Goal: Information Seeking & Learning: Learn about a topic

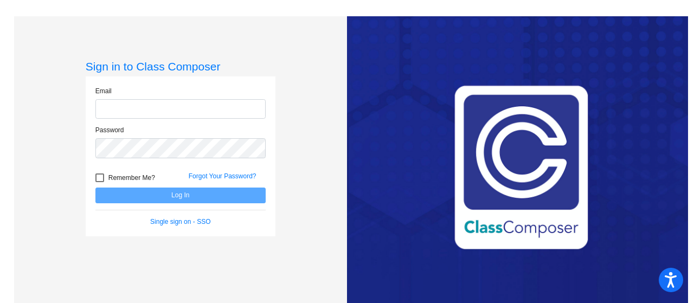
type input "[EMAIL_ADDRESS][DOMAIN_NAME]"
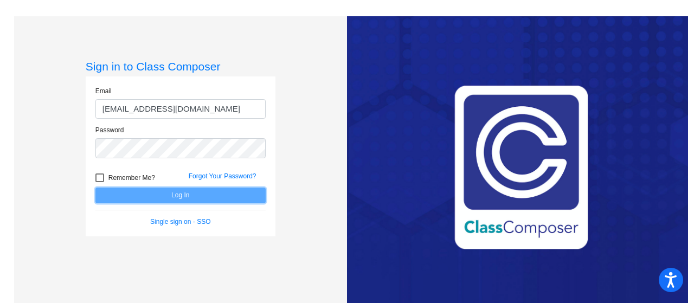
click at [172, 202] on button "Log In" at bounding box center [180, 196] width 170 height 16
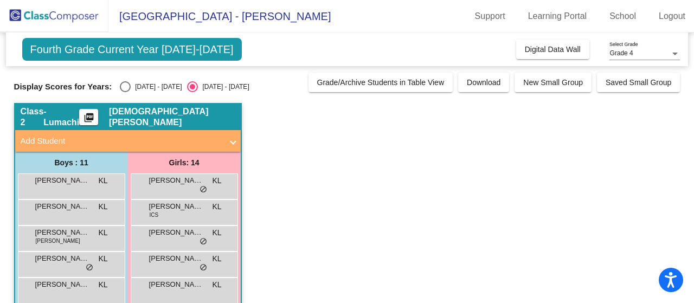
click at [150, 86] on div "[DATE] - [DATE]" at bounding box center [156, 87] width 51 height 10
click at [125, 92] on input "[DATE] - [DATE]" at bounding box center [125, 92] width 1 height 1
radio input "true"
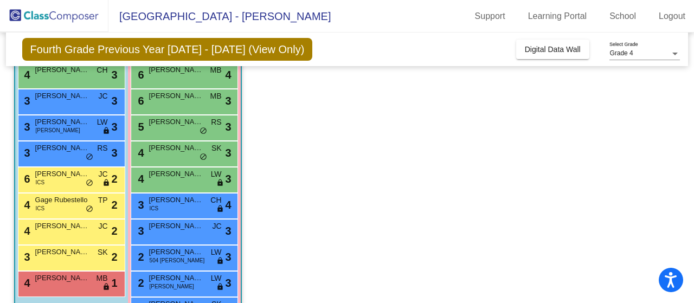
scroll to position [115, 0]
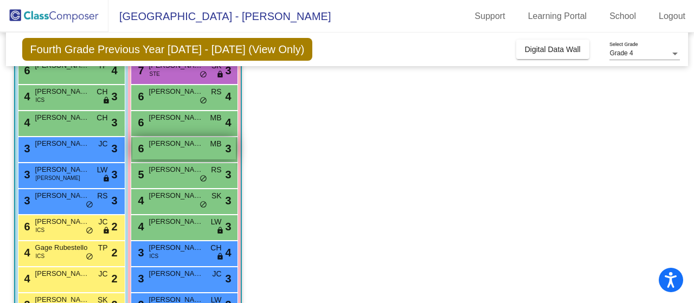
click at [162, 150] on div "6 [PERSON_NAME] MB lock do_not_disturb_alt 3" at bounding box center [184, 148] width 104 height 22
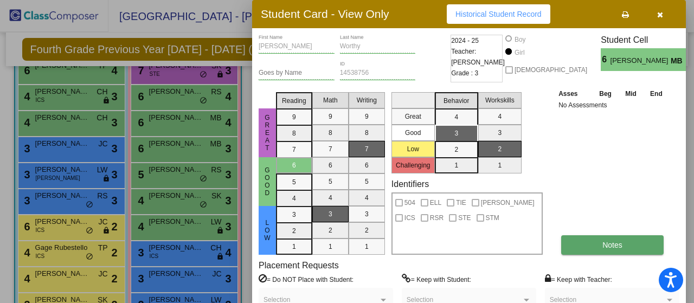
click at [593, 237] on button "Notes" at bounding box center [612, 245] width 103 height 20
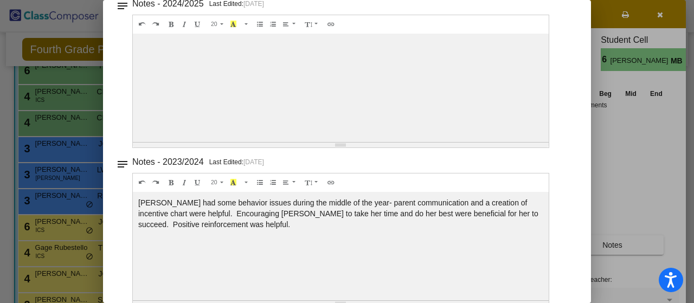
scroll to position [0, 0]
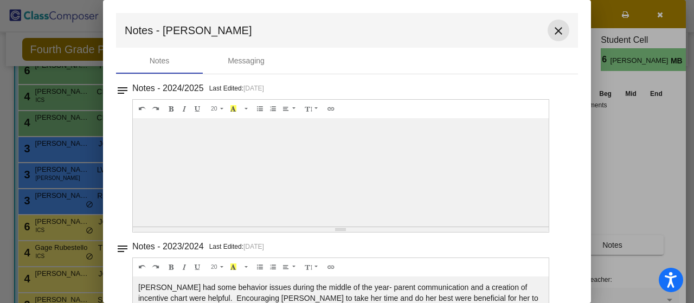
click at [555, 27] on mat-icon "close" at bounding box center [558, 30] width 13 height 13
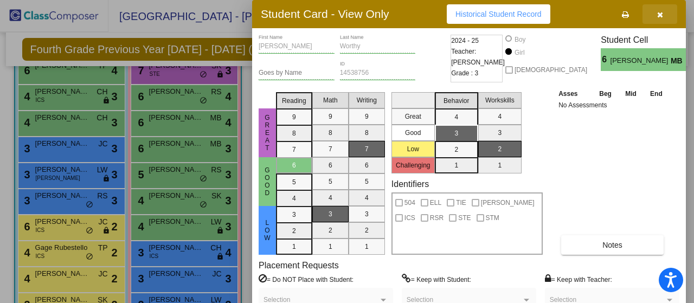
click at [654, 16] on button "button" at bounding box center [660, 14] width 35 height 20
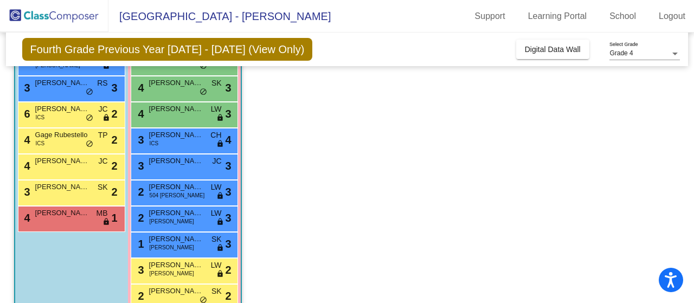
scroll to position [242, 0]
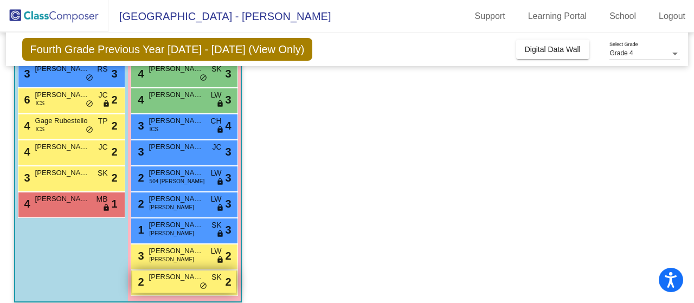
click at [155, 282] on span "[PERSON_NAME]" at bounding box center [176, 277] width 54 height 11
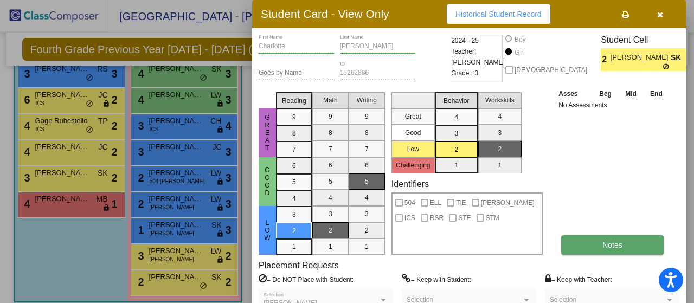
click at [621, 241] on span "Notes" at bounding box center [613, 245] width 20 height 9
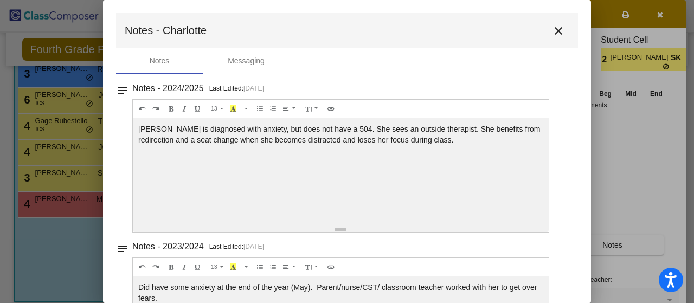
click at [568, 20] on mat-toolbar "Notes - Charlotte close" at bounding box center [347, 30] width 462 height 35
click at [563, 24] on mat-toolbar "Notes - Charlotte close" at bounding box center [347, 30] width 462 height 35
click at [553, 27] on mat-icon "close" at bounding box center [558, 30] width 13 height 13
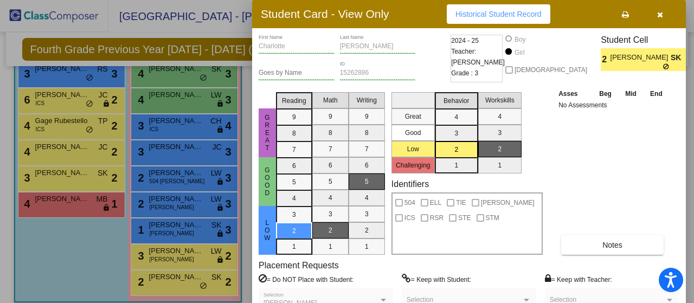
click at [660, 25] on div "Student Card - View Only Historical Student Record" at bounding box center [469, 14] width 434 height 28
click at [660, 18] on icon "button" at bounding box center [660, 15] width 6 height 8
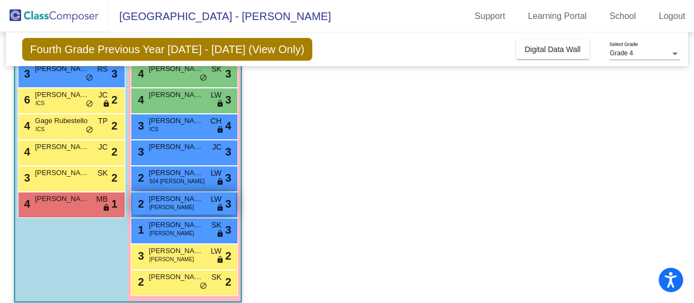
click at [151, 200] on span "[PERSON_NAME]" at bounding box center [176, 199] width 54 height 11
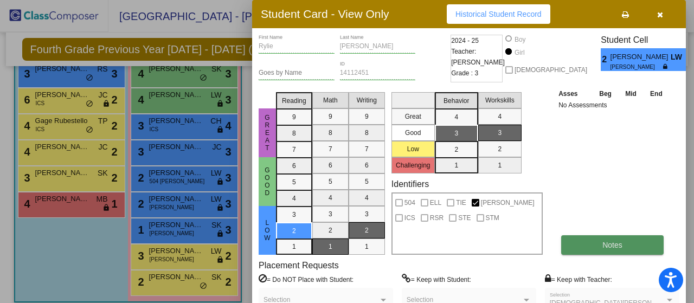
click at [592, 244] on button "Notes" at bounding box center [612, 245] width 103 height 20
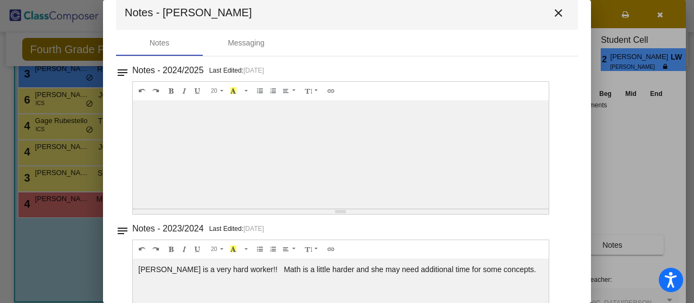
scroll to position [0, 0]
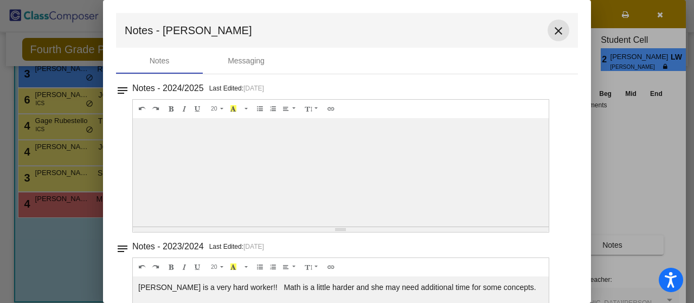
click at [558, 40] on button "close" at bounding box center [559, 31] width 22 height 22
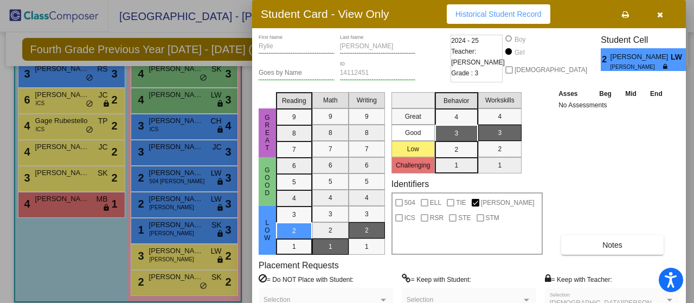
click at [656, 16] on button "button" at bounding box center [660, 14] width 35 height 20
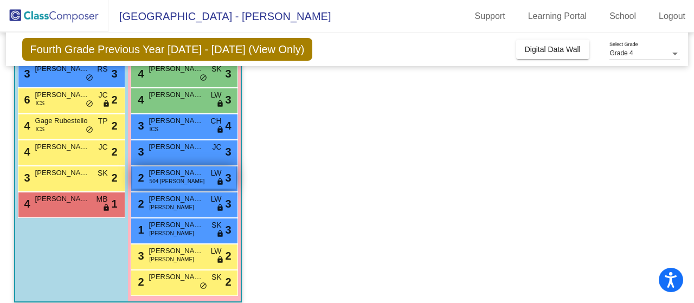
click at [151, 186] on div "2 [PERSON_NAME] 504 [PERSON_NAME] LW lock do_not_disturb_alt 3" at bounding box center [184, 178] width 104 height 22
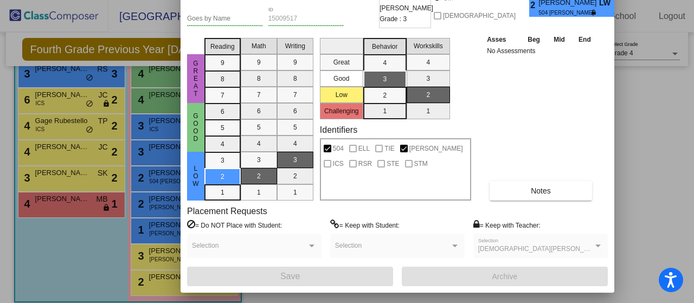
drag, startPoint x: 660, startPoint y: 17, endPoint x: 599, endPoint y: -31, distance: 77.9
click at [599, 0] on html "Accessibility Screen-Reader Guide, Feedback, and Issue Reporting | New window […" at bounding box center [347, 151] width 694 height 303
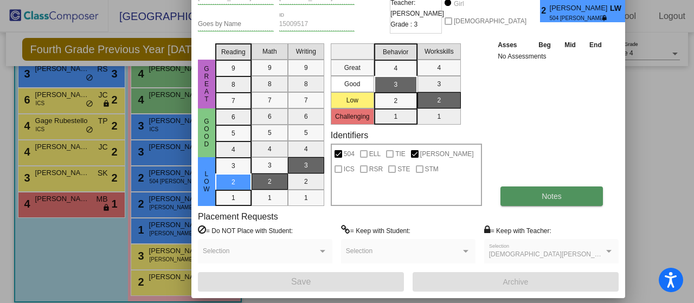
click at [573, 196] on button "Notes" at bounding box center [552, 197] width 103 height 20
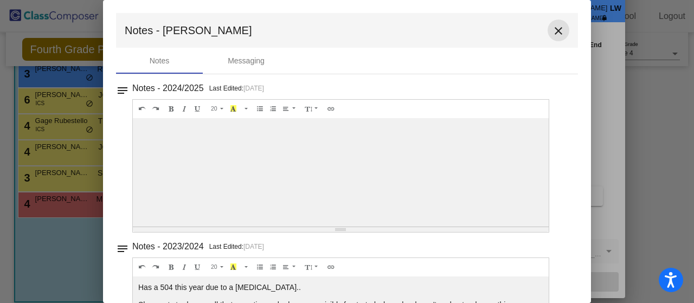
click at [548, 31] on button "close" at bounding box center [559, 31] width 22 height 22
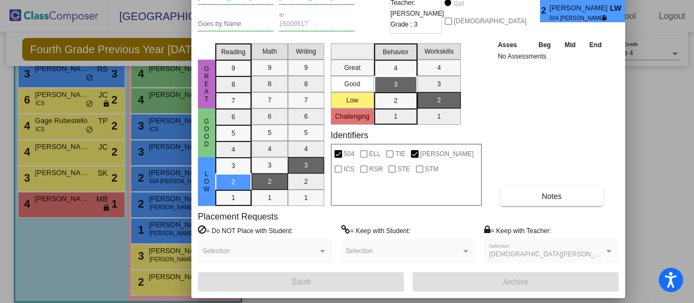
click at [641, 92] on div at bounding box center [347, 151] width 694 height 303
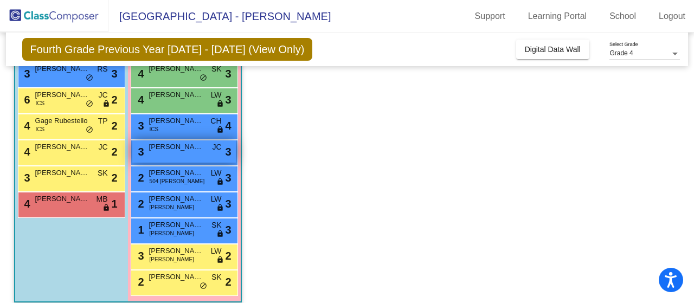
click at [155, 153] on div "3 [PERSON_NAME] lock do_not_disturb_alt 3" at bounding box center [184, 151] width 104 height 22
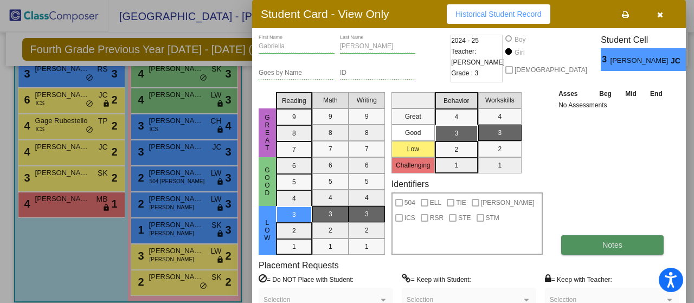
click at [610, 240] on button "Notes" at bounding box center [612, 245] width 103 height 20
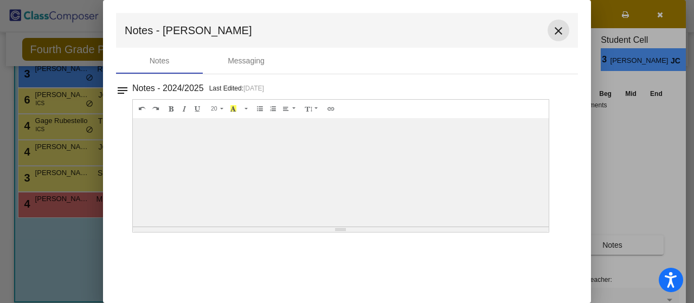
click at [551, 28] on button "close" at bounding box center [559, 31] width 22 height 22
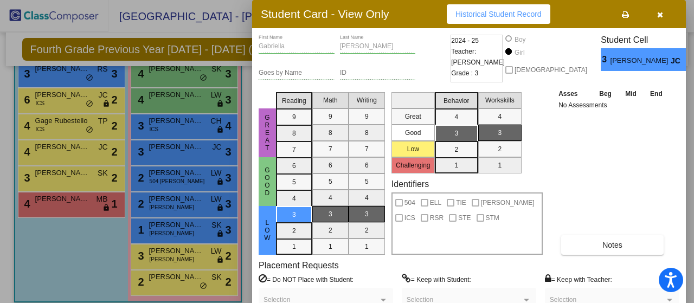
click at [659, 20] on button "button" at bounding box center [660, 14] width 35 height 20
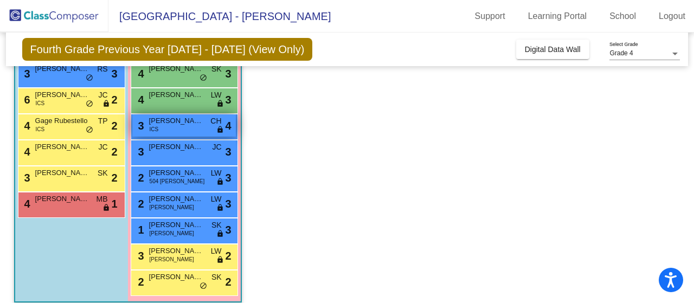
click at [149, 123] on span "[PERSON_NAME]" at bounding box center [176, 121] width 54 height 11
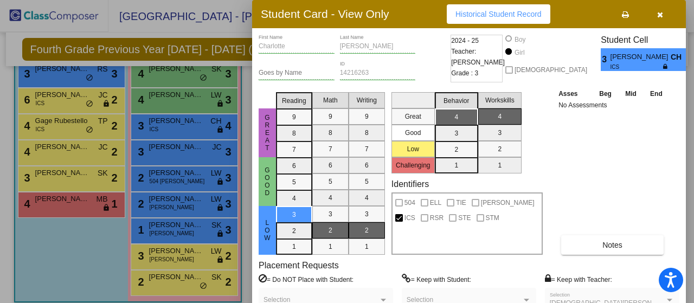
drag, startPoint x: 581, startPoint y: 246, endPoint x: 564, endPoint y: 255, distance: 19.2
click at [564, 255] on div "[PERSON_NAME] First Name [PERSON_NAME] Last Name Goes by Name 14216263 ID 2024 …" at bounding box center [469, 188] width 421 height 306
click at [598, 241] on button "Notes" at bounding box center [612, 245] width 103 height 20
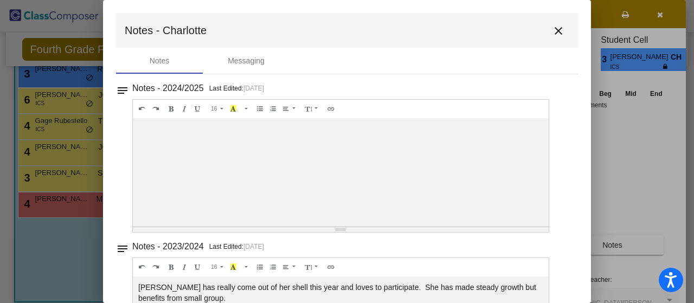
click at [555, 27] on mat-icon "close" at bounding box center [558, 30] width 13 height 13
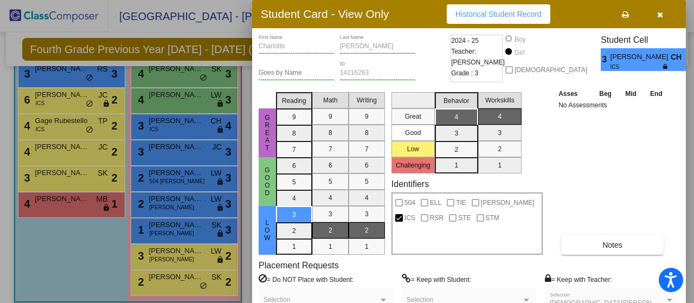
click at [668, 12] on button "button" at bounding box center [660, 14] width 35 height 20
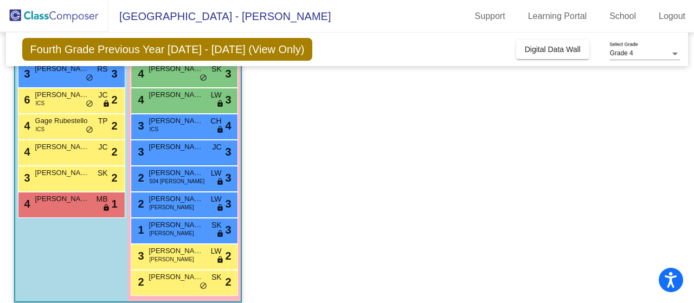
click at [668, 12] on button "button" at bounding box center [660, 14] width 35 height 20
click at [155, 109] on div "4 [PERSON_NAME] lock do_not_disturb_alt 3" at bounding box center [184, 99] width 104 height 22
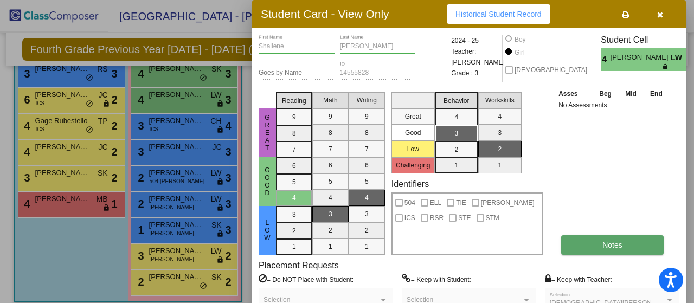
click at [595, 241] on button "Notes" at bounding box center [612, 245] width 103 height 20
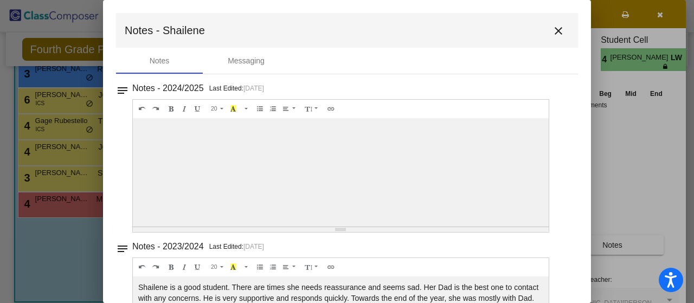
click at [548, 33] on button "close" at bounding box center [559, 31] width 22 height 22
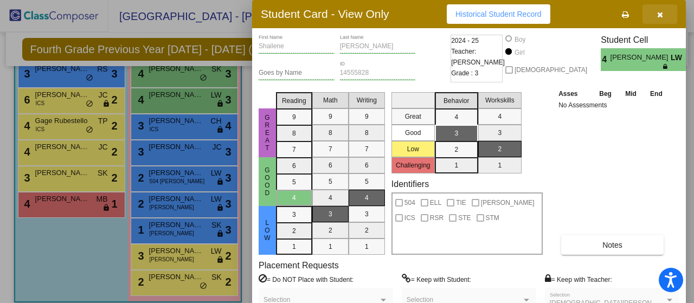
click at [657, 11] on icon "button" at bounding box center [660, 15] width 6 height 8
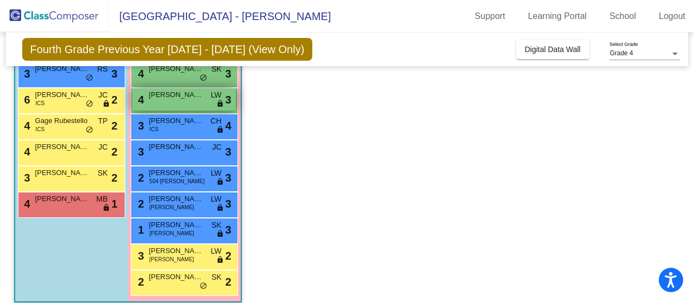
scroll to position [192, 0]
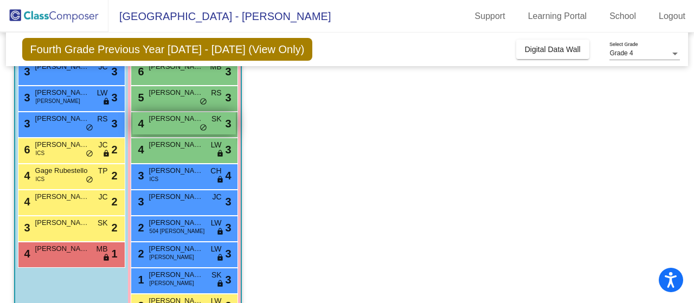
click at [165, 127] on div "4 [PERSON_NAME] [PERSON_NAME] lock do_not_disturb_alt 3" at bounding box center [184, 123] width 104 height 22
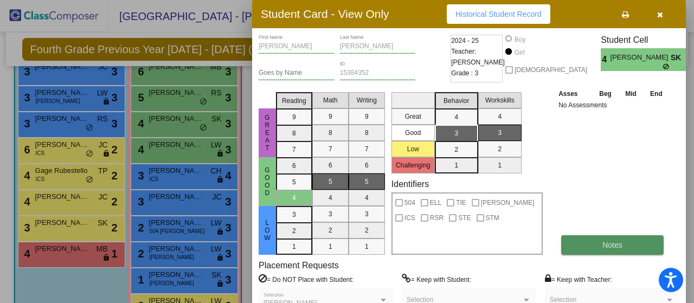
click at [586, 250] on button "Notes" at bounding box center [612, 245] width 103 height 20
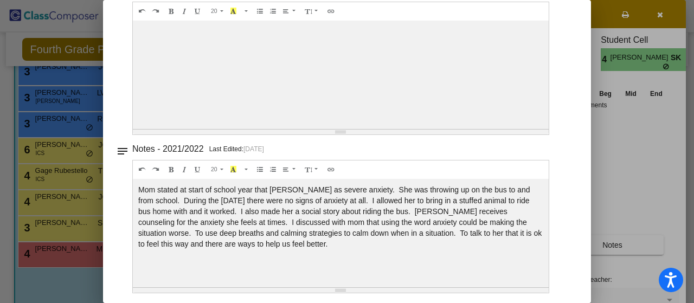
scroll to position [0, 0]
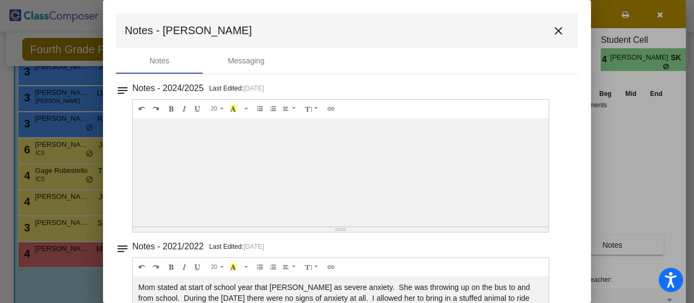
click at [560, 25] on button "close" at bounding box center [559, 31] width 22 height 22
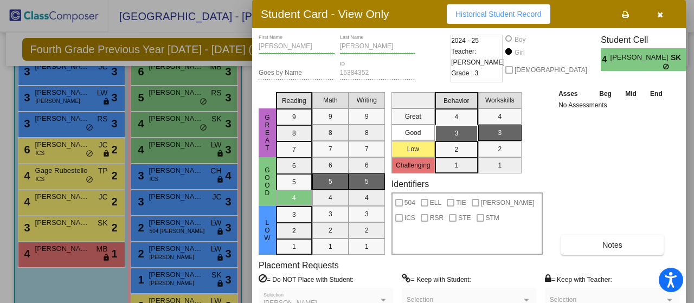
click at [659, 16] on icon "button" at bounding box center [660, 15] width 6 height 8
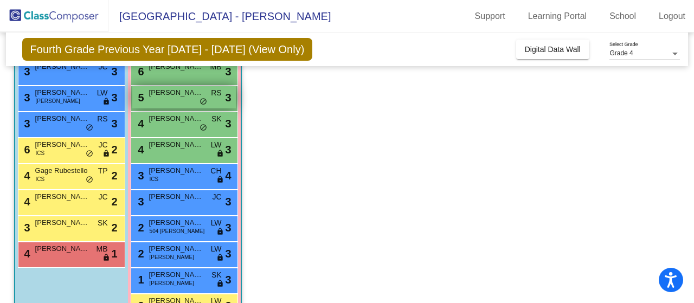
click at [166, 101] on div "5 [PERSON_NAME] RS lock do_not_disturb_alt 3" at bounding box center [184, 97] width 104 height 22
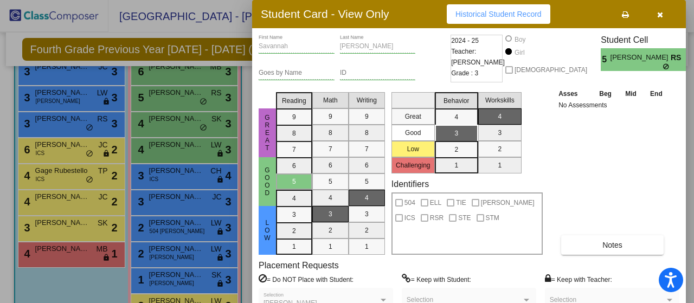
click at [590, 224] on div "Asses Beg Mid End No Assessments Notes" at bounding box center [613, 171] width 114 height 167
click at [592, 246] on button "Notes" at bounding box center [612, 245] width 103 height 20
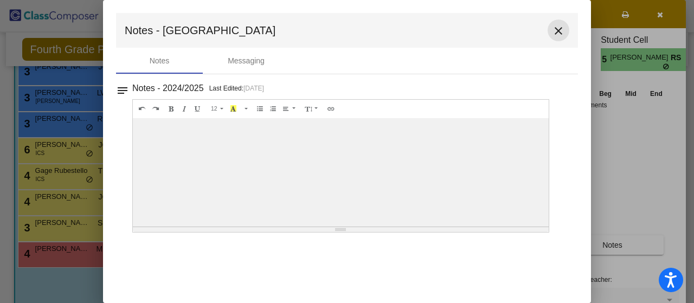
click at [561, 23] on button "close" at bounding box center [559, 31] width 22 height 22
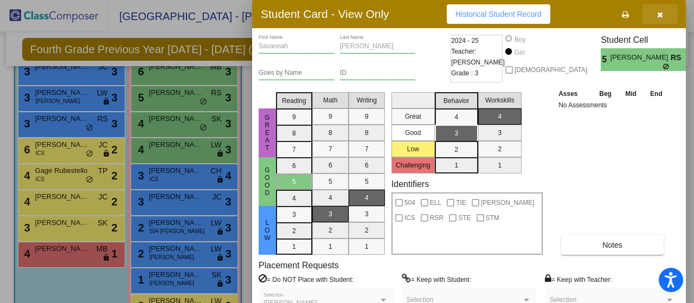
click at [663, 23] on button "button" at bounding box center [660, 14] width 35 height 20
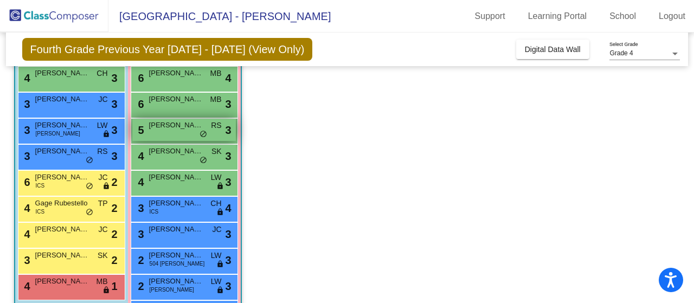
scroll to position [159, 0]
click at [178, 98] on span "[PERSON_NAME]" at bounding box center [176, 99] width 54 height 11
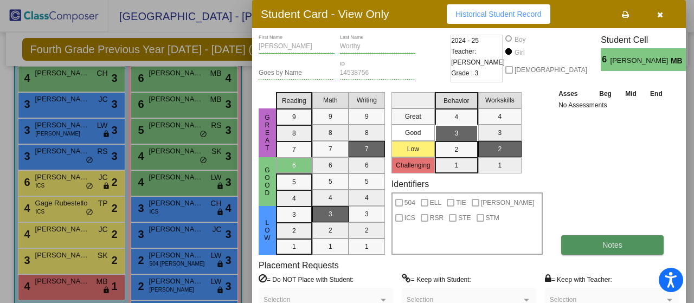
click at [618, 248] on span "Notes" at bounding box center [613, 245] width 20 height 9
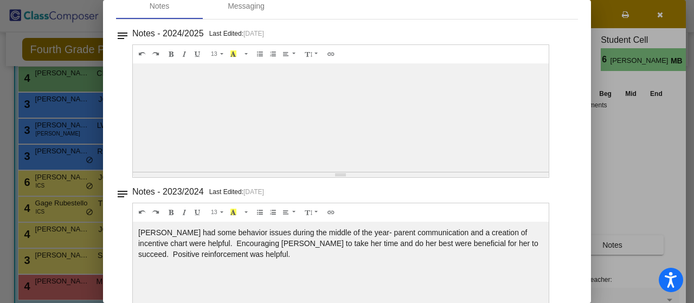
scroll to position [0, 0]
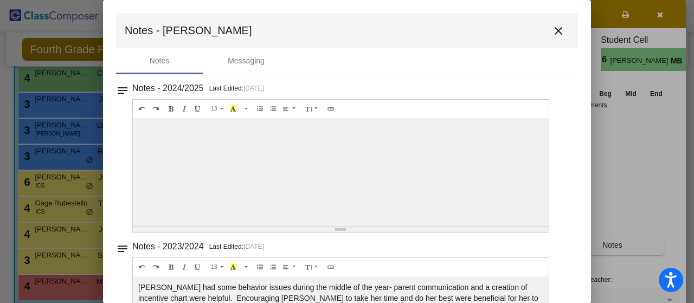
click at [546, 44] on mat-toolbar "Notes - [PERSON_NAME] close" at bounding box center [347, 30] width 462 height 35
click at [556, 37] on mat-icon "close" at bounding box center [558, 30] width 13 height 13
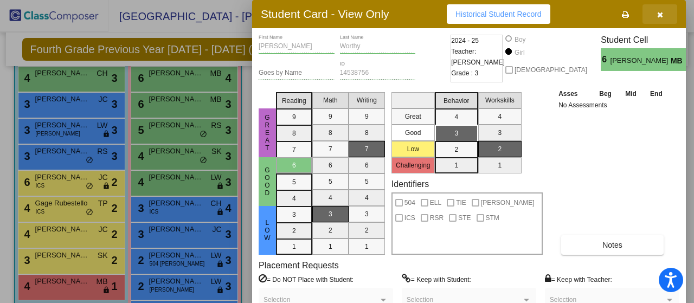
click at [666, 16] on button "button" at bounding box center [660, 14] width 35 height 20
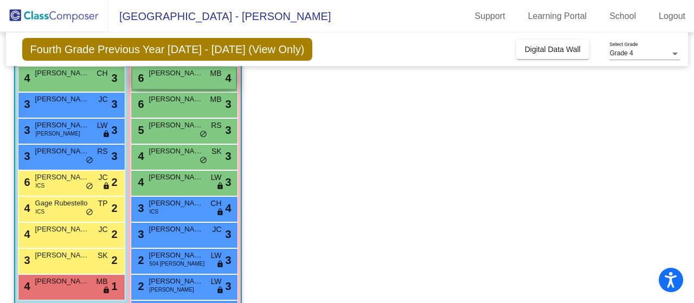
click at [161, 73] on span "[PERSON_NAME]" at bounding box center [176, 73] width 54 height 11
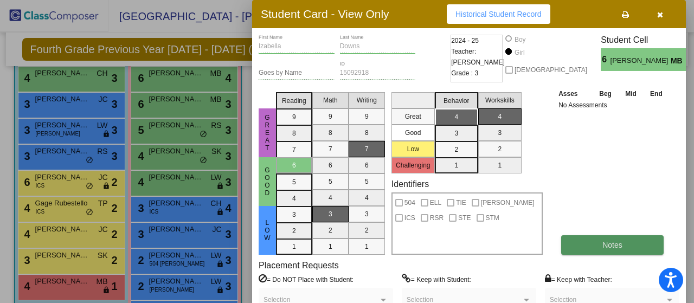
click at [580, 251] on button "Notes" at bounding box center [612, 245] width 103 height 20
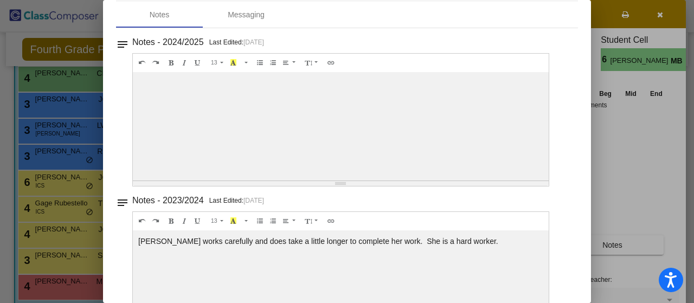
scroll to position [5, 0]
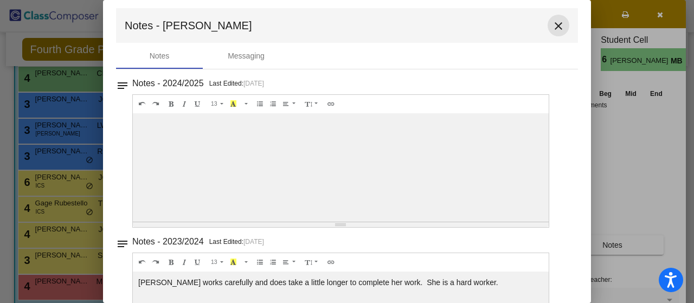
click at [552, 24] on mat-icon "close" at bounding box center [558, 26] width 13 height 13
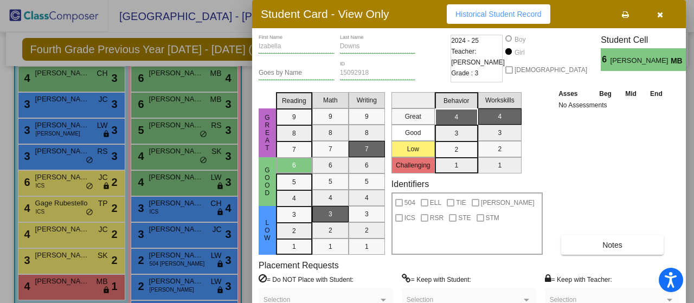
click at [649, 15] on button "button" at bounding box center [660, 14] width 35 height 20
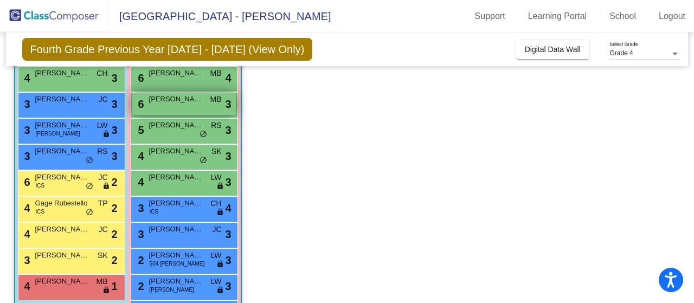
scroll to position [124, 0]
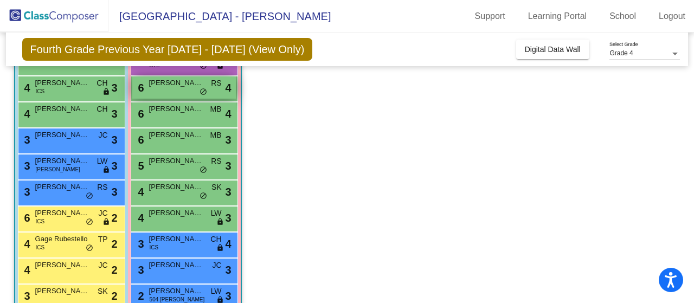
click at [172, 80] on span "[PERSON_NAME]" at bounding box center [176, 83] width 54 height 11
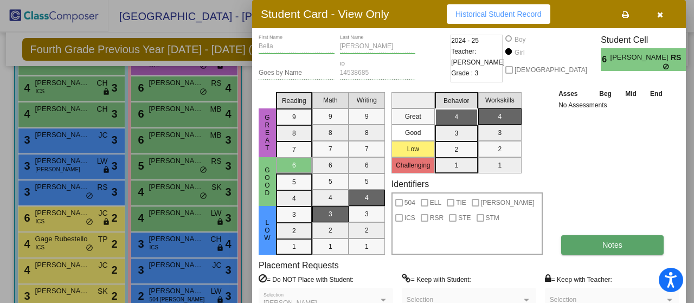
click at [599, 247] on button "Notes" at bounding box center [612, 245] width 103 height 20
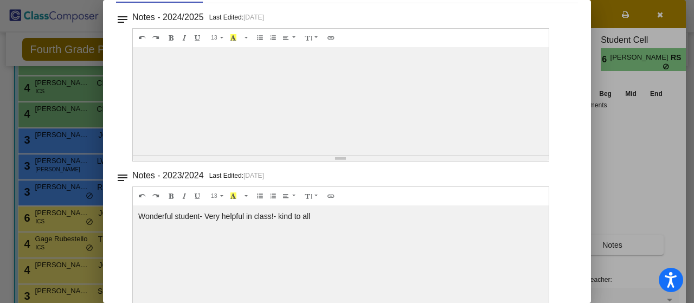
scroll to position [0, 0]
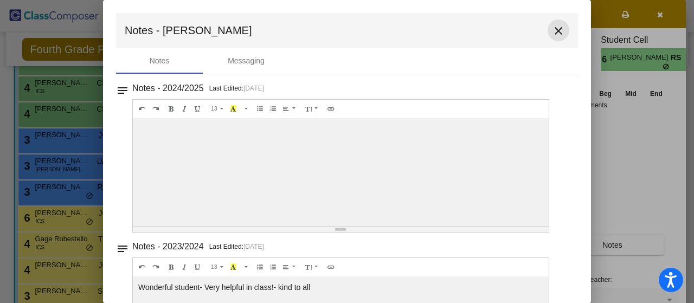
click at [552, 30] on mat-icon "close" at bounding box center [558, 30] width 13 height 13
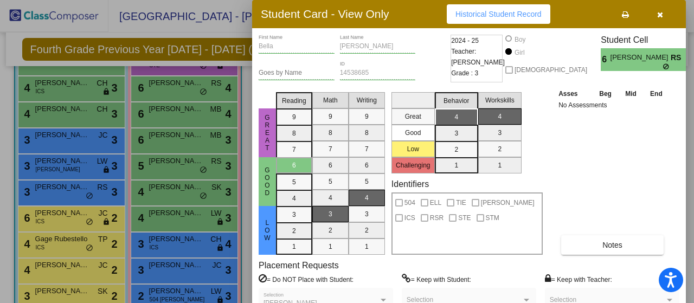
click at [659, 11] on icon "button" at bounding box center [660, 15] width 6 height 8
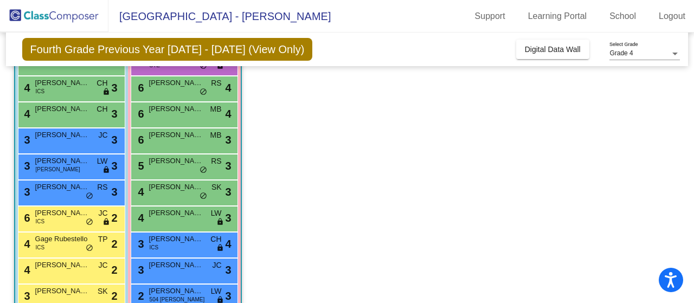
scroll to position [77, 0]
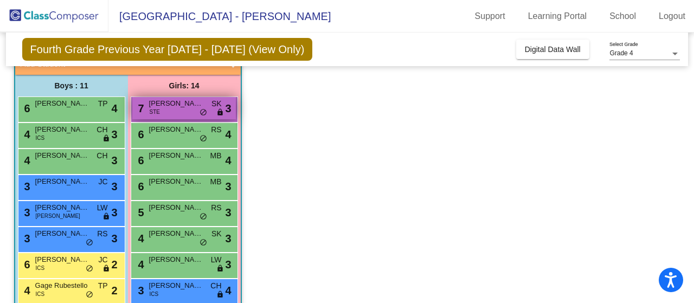
click at [168, 111] on div "7 [PERSON_NAME] STE SK lock do_not_disturb_alt 3" at bounding box center [184, 108] width 104 height 22
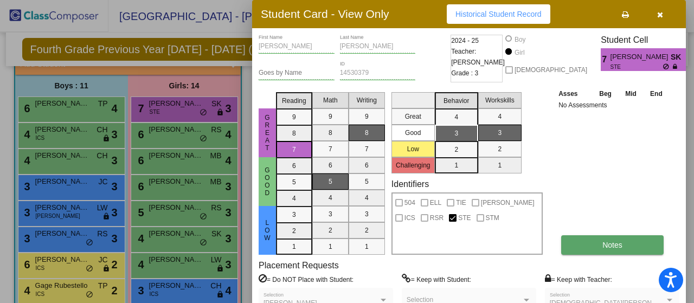
click at [599, 240] on button "Notes" at bounding box center [612, 245] width 103 height 20
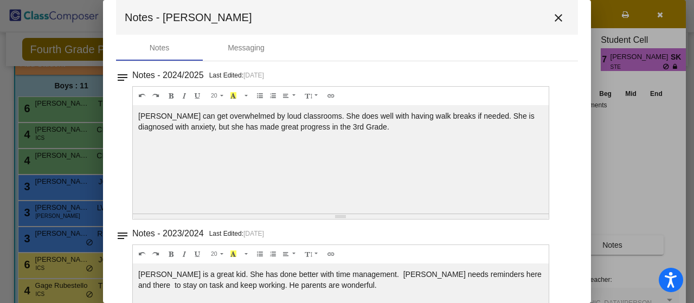
scroll to position [12, 0]
click at [565, 10] on mat-toolbar "Notes - [PERSON_NAME] close" at bounding box center [347, 18] width 462 height 35
drag, startPoint x: 551, startPoint y: 16, endPoint x: 565, endPoint y: 10, distance: 14.6
click at [565, 10] on mat-toolbar "Notes - [PERSON_NAME] close" at bounding box center [347, 18] width 462 height 35
click at [552, 12] on mat-icon "close" at bounding box center [558, 18] width 13 height 13
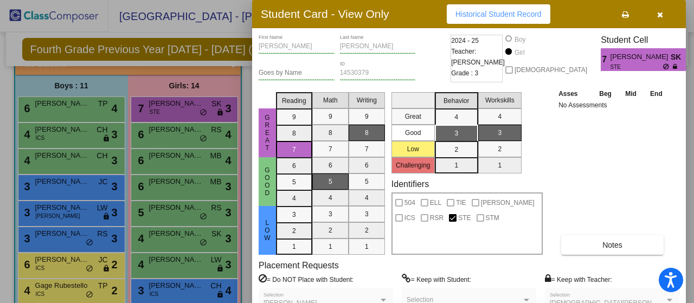
click at [661, 19] on button "button" at bounding box center [660, 14] width 35 height 20
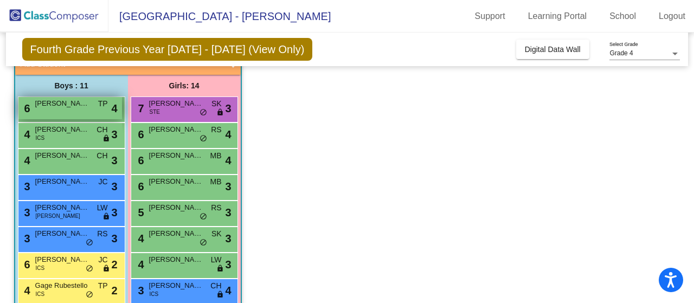
click at [87, 106] on span "[PERSON_NAME]" at bounding box center [62, 103] width 54 height 11
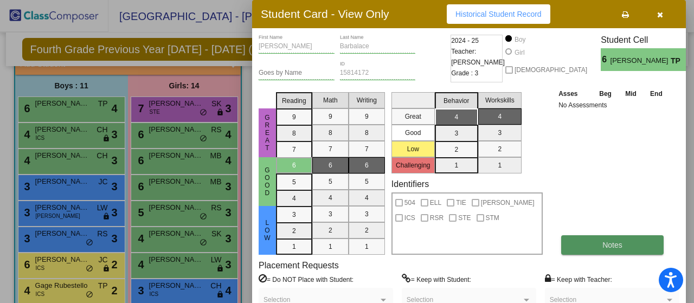
click at [590, 239] on button "Notes" at bounding box center [612, 245] width 103 height 20
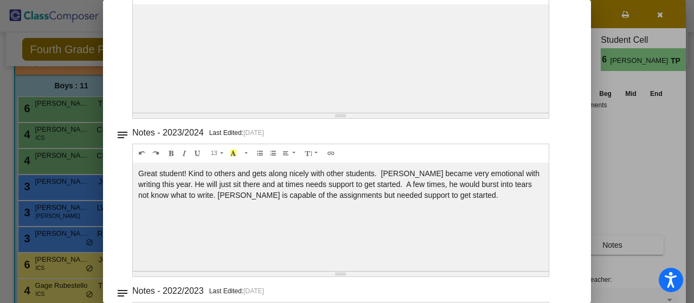
scroll to position [0, 0]
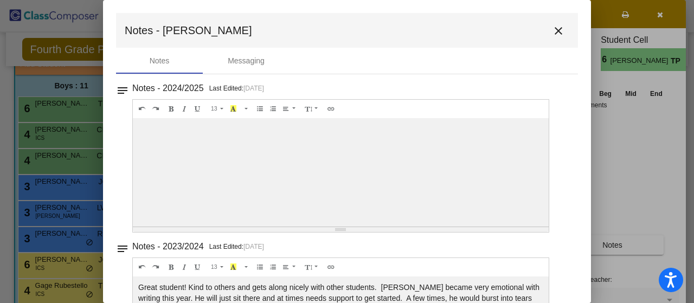
click at [552, 32] on mat-icon "close" at bounding box center [558, 30] width 13 height 13
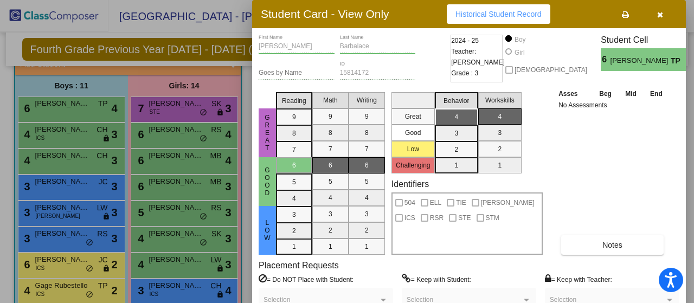
click at [59, 133] on div at bounding box center [347, 151] width 694 height 303
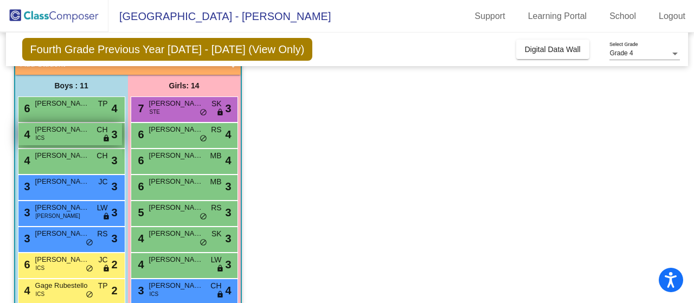
click at [59, 137] on div "4 [PERSON_NAME] ICS CH lock do_not_disturb_alt 3" at bounding box center [70, 134] width 104 height 22
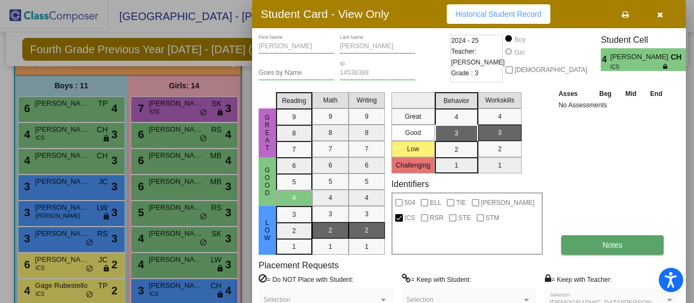
click at [606, 246] on span "Notes" at bounding box center [613, 245] width 20 height 9
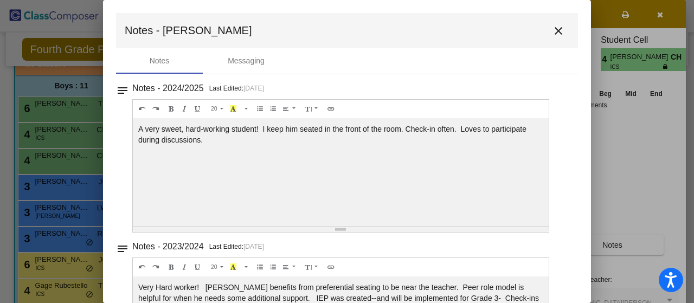
click at [555, 35] on mat-icon "close" at bounding box center [558, 30] width 13 height 13
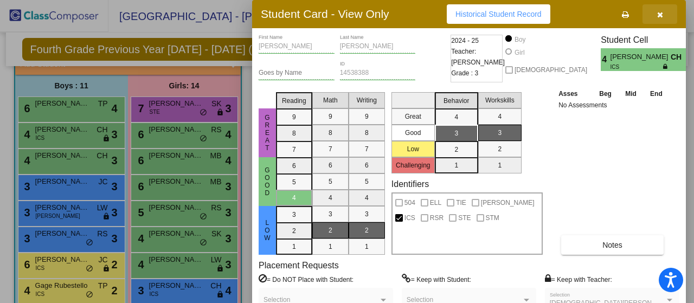
click at [659, 15] on icon "button" at bounding box center [660, 15] width 6 height 8
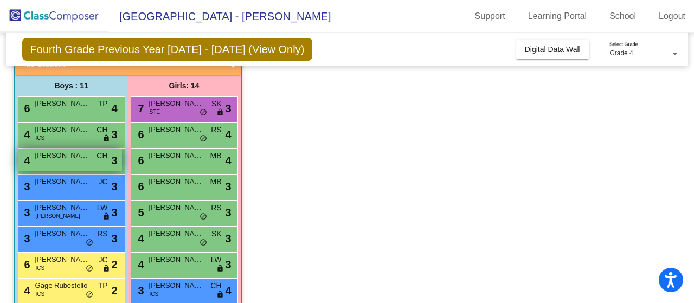
click at [51, 157] on span "[PERSON_NAME]" at bounding box center [62, 155] width 54 height 11
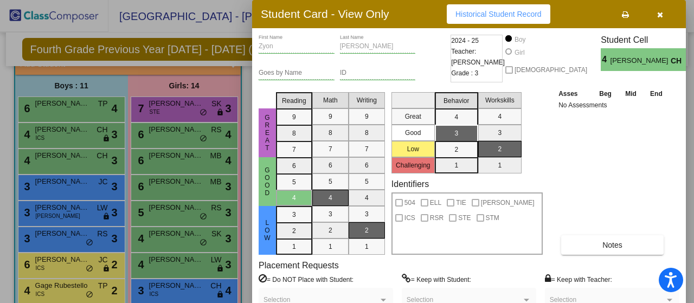
click at [592, 227] on div "Asses Beg Mid End No Assessments Notes" at bounding box center [613, 171] width 114 height 167
click at [593, 238] on button "Notes" at bounding box center [612, 245] width 103 height 20
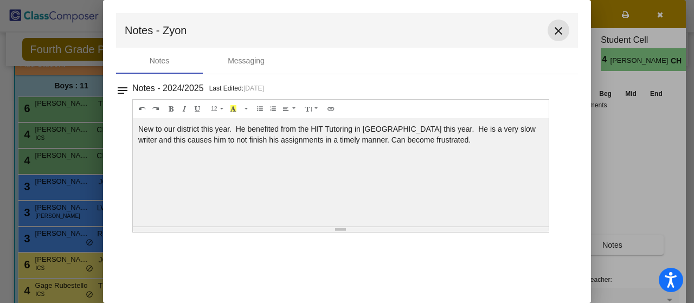
click at [554, 29] on mat-icon "close" at bounding box center [558, 30] width 13 height 13
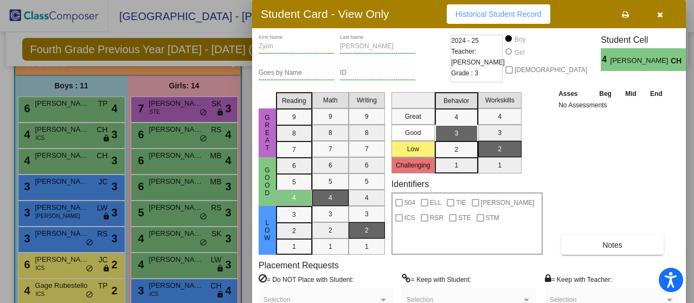
click at [659, 17] on icon "button" at bounding box center [660, 15] width 6 height 8
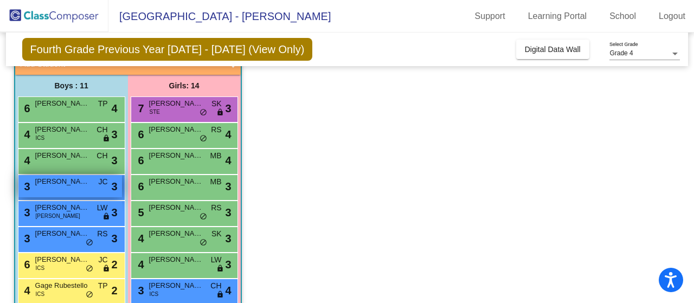
click at [56, 186] on span "[PERSON_NAME]" at bounding box center [62, 181] width 54 height 11
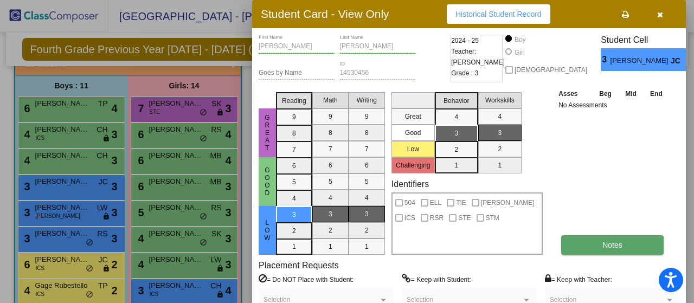
click at [616, 253] on button "Notes" at bounding box center [612, 245] width 103 height 20
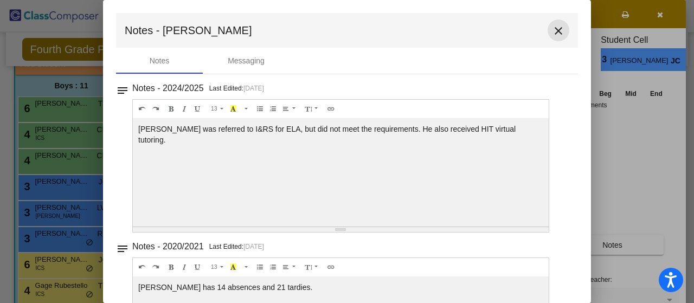
click at [551, 23] on button "close" at bounding box center [559, 31] width 22 height 22
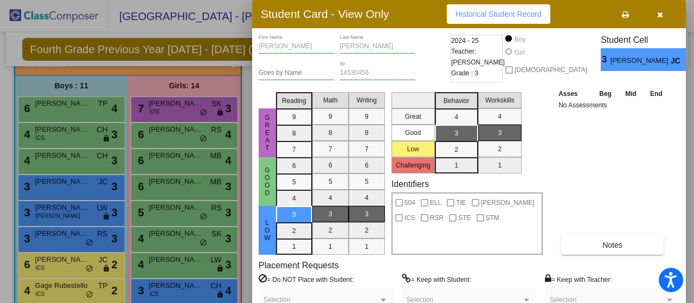
click at [661, 16] on icon "button" at bounding box center [660, 15] width 6 height 8
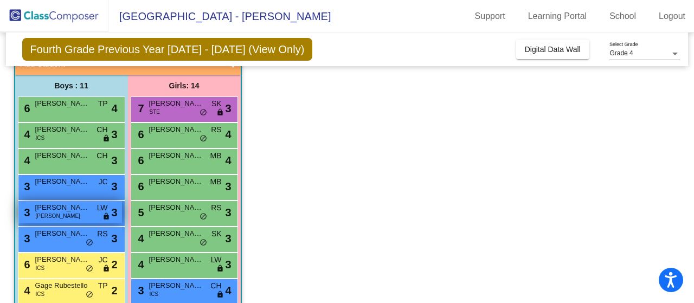
click at [74, 209] on span "[PERSON_NAME]" at bounding box center [62, 207] width 54 height 11
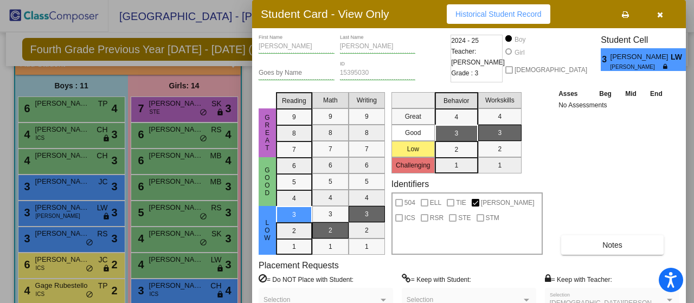
click at [586, 273] on div "Placement Requests = Do NOT Place with Student: Selection = Keep with Student: …" at bounding box center [469, 290] width 421 height 61
click at [596, 251] on button "Notes" at bounding box center [612, 245] width 103 height 20
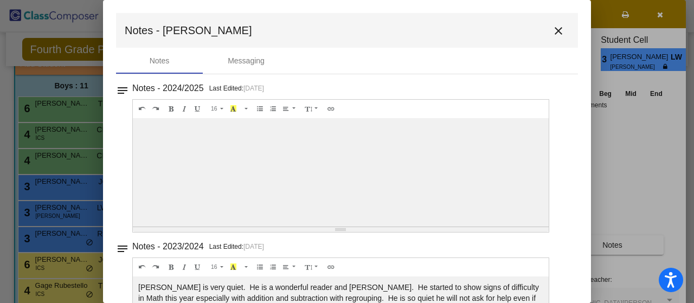
click at [552, 31] on mat-icon "close" at bounding box center [558, 30] width 13 height 13
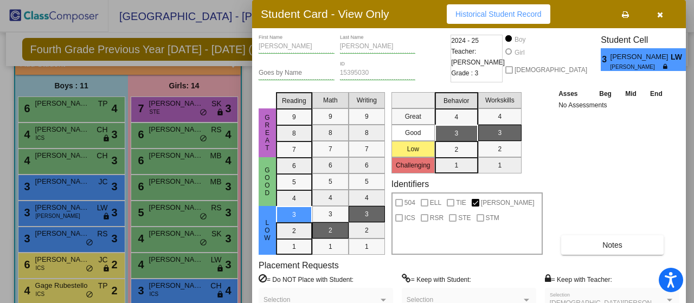
click at [665, 15] on button "button" at bounding box center [660, 14] width 35 height 20
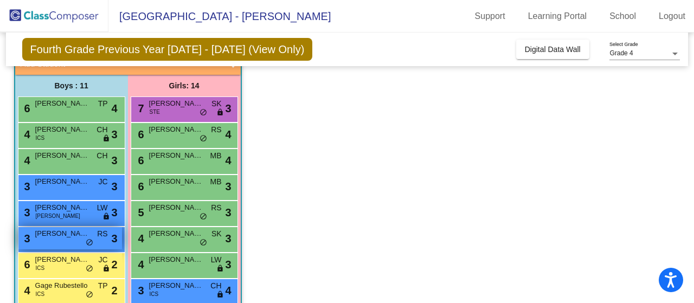
click at [61, 237] on span "[PERSON_NAME]" at bounding box center [62, 233] width 54 height 11
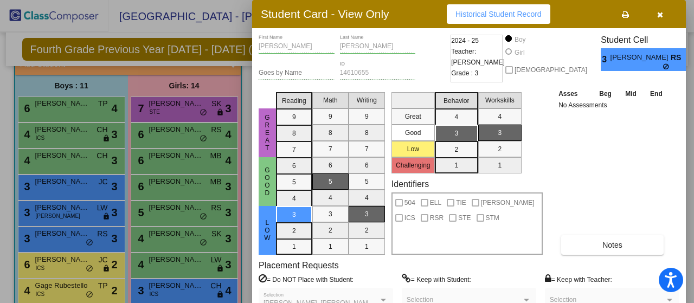
click at [601, 234] on div "Asses Beg Mid End No Assessments Notes" at bounding box center [613, 171] width 114 height 167
click at [614, 250] on button "Notes" at bounding box center [612, 245] width 103 height 20
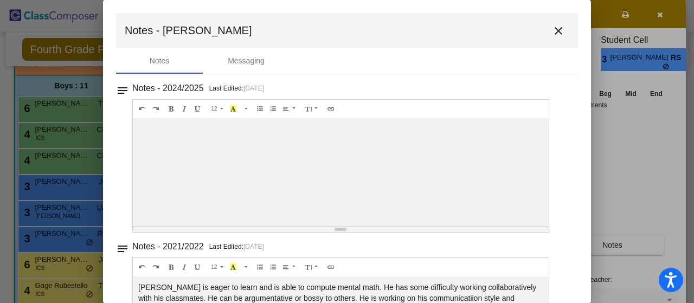
click at [559, 35] on mat-icon "close" at bounding box center [558, 30] width 13 height 13
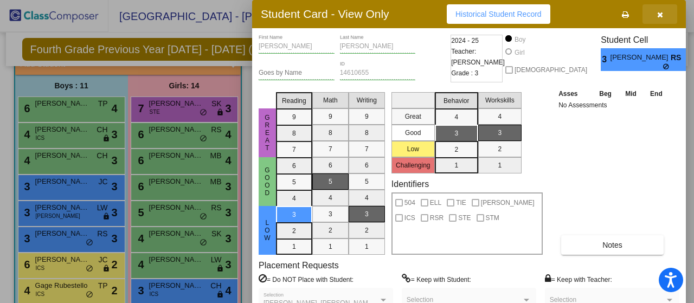
click at [661, 13] on icon "button" at bounding box center [660, 15] width 6 height 8
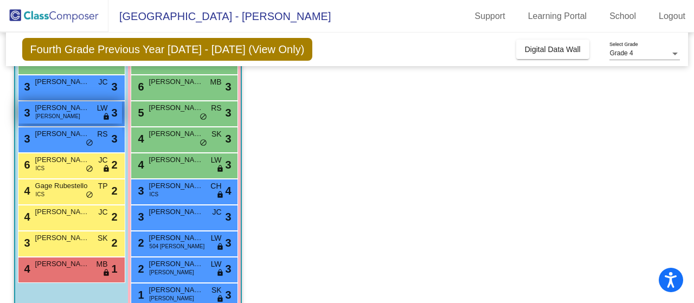
scroll to position [178, 0]
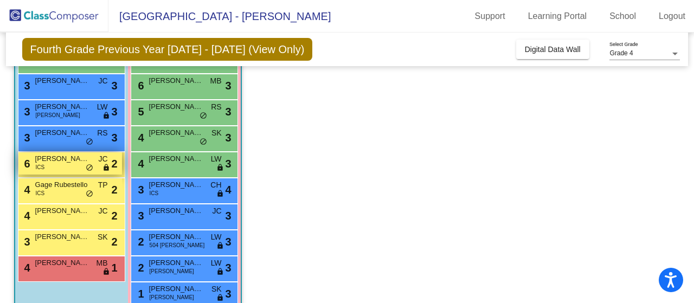
click at [47, 162] on span "[PERSON_NAME]" at bounding box center [62, 159] width 54 height 11
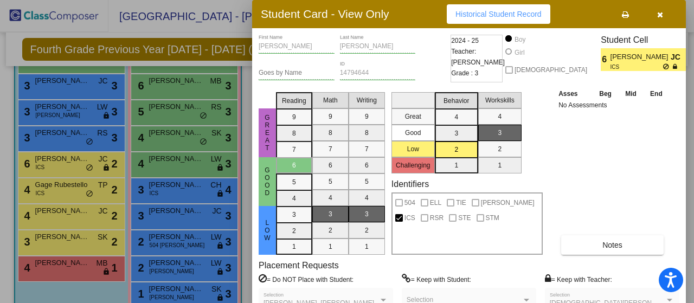
click at [606, 261] on div "Placement Requests = Do NOT Place with Student: [PERSON_NAME], [PERSON_NAME] Se…" at bounding box center [469, 290] width 421 height 61
click at [600, 250] on button "Notes" at bounding box center [612, 245] width 103 height 20
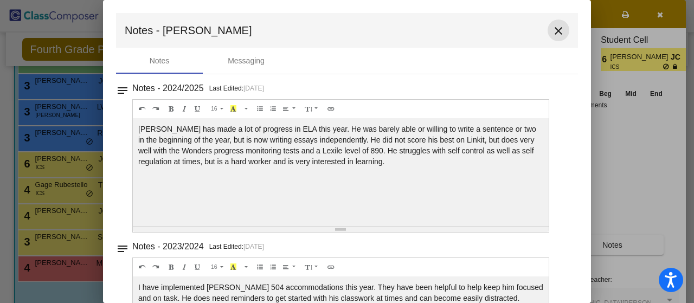
click at [561, 28] on button "close" at bounding box center [559, 31] width 22 height 22
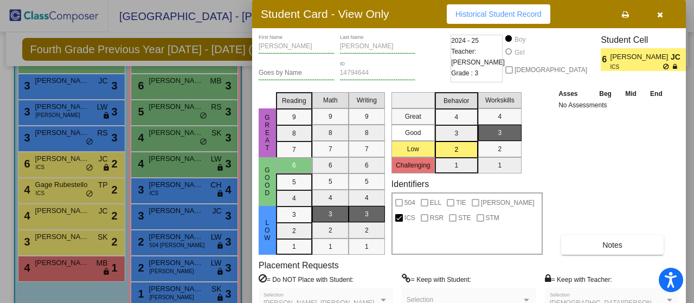
click at [655, 16] on button "button" at bounding box center [660, 14] width 35 height 20
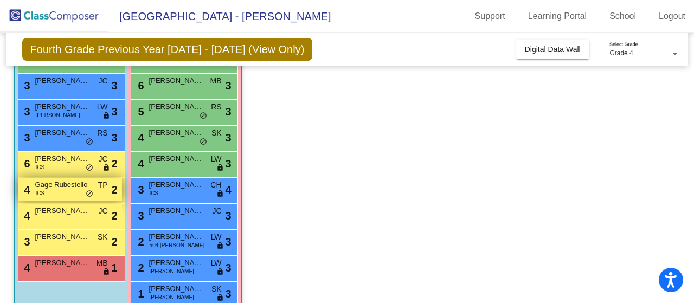
click at [57, 192] on div "4 Gage Rubestello ICS TP lock do_not_disturb_alt 2" at bounding box center [70, 189] width 104 height 22
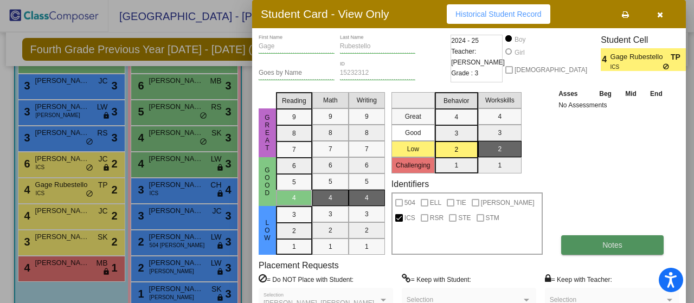
click at [583, 251] on button "Notes" at bounding box center [612, 245] width 103 height 20
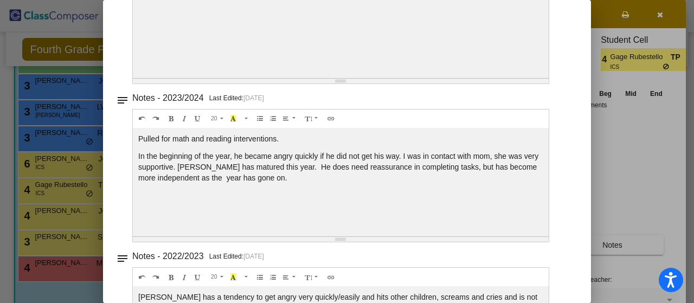
scroll to position [0, 0]
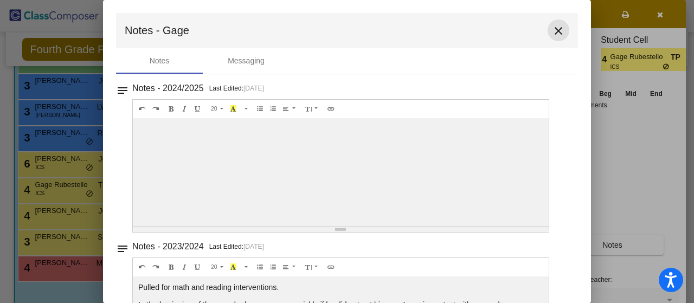
click at [553, 31] on mat-icon "close" at bounding box center [558, 30] width 13 height 13
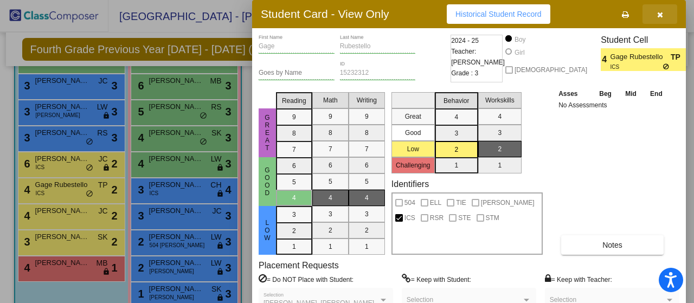
click at [661, 17] on icon "button" at bounding box center [660, 15] width 6 height 8
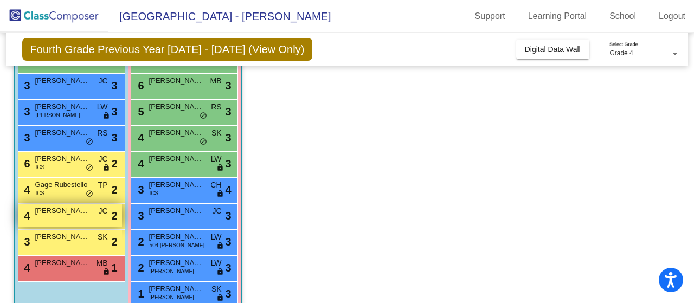
click at [84, 218] on div "4 [PERSON_NAME] lock do_not_disturb_alt 2" at bounding box center [70, 215] width 104 height 22
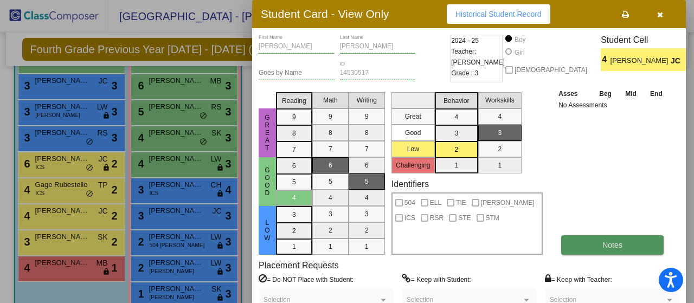
click at [600, 241] on button "Notes" at bounding box center [612, 245] width 103 height 20
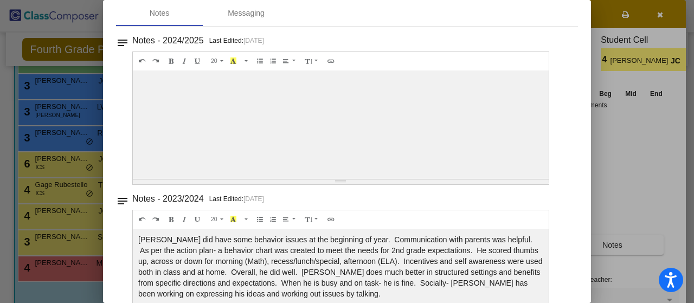
scroll to position [8, 0]
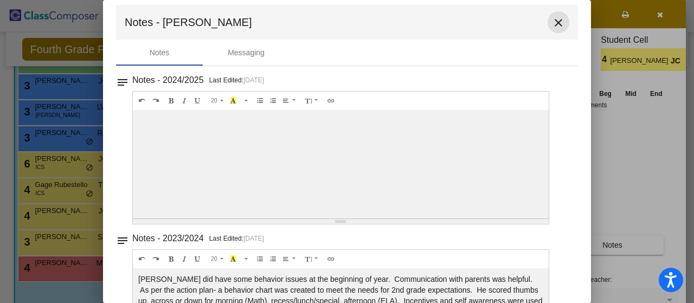
click at [553, 23] on mat-icon "close" at bounding box center [558, 22] width 13 height 13
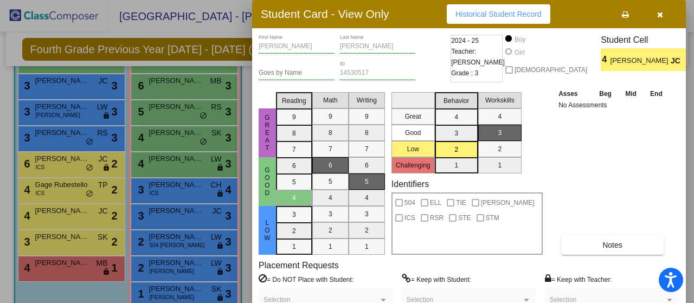
click at [670, 15] on button "button" at bounding box center [660, 14] width 35 height 20
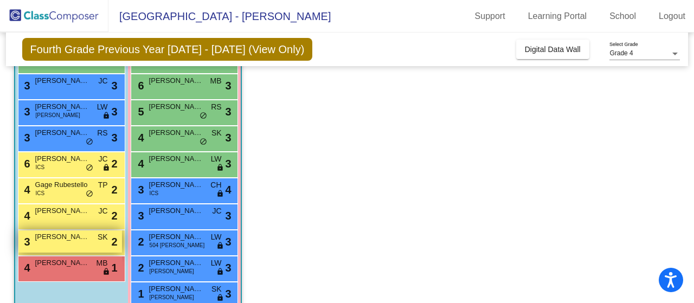
click at [62, 242] on div "3 [PERSON_NAME] SK lock do_not_disturb_alt 2" at bounding box center [70, 242] width 104 height 22
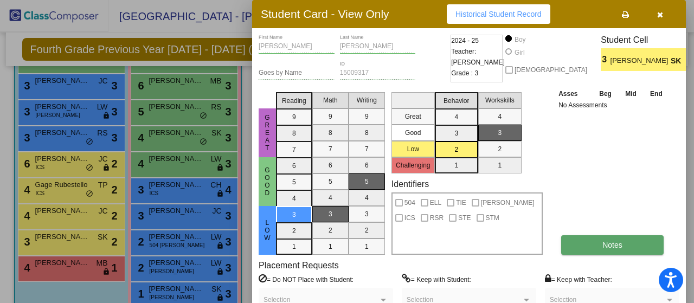
click at [604, 241] on span "Notes" at bounding box center [613, 245] width 20 height 9
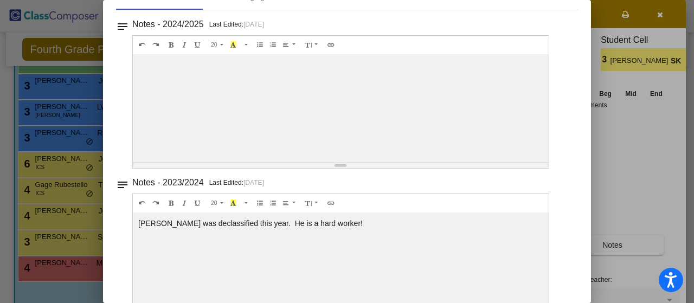
scroll to position [0, 0]
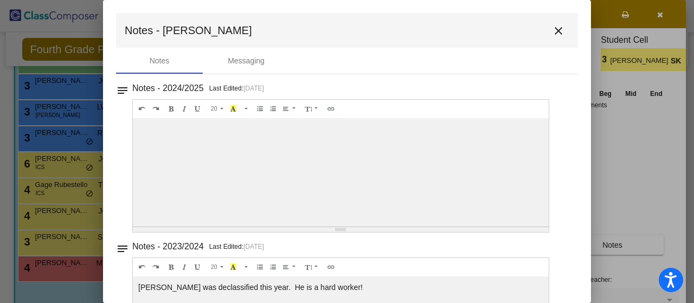
click at [555, 28] on mat-icon "close" at bounding box center [558, 30] width 13 height 13
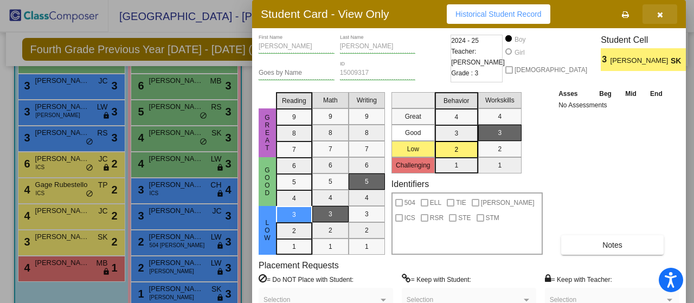
click at [659, 13] on icon "button" at bounding box center [660, 15] width 6 height 8
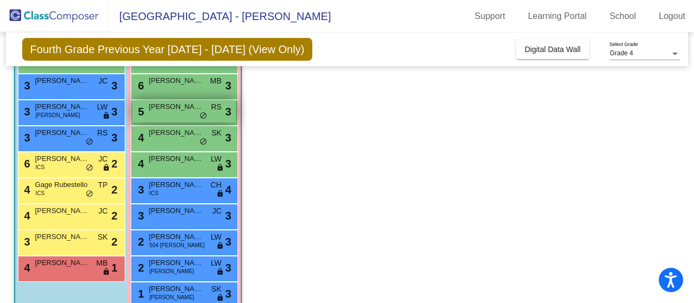
scroll to position [250, 0]
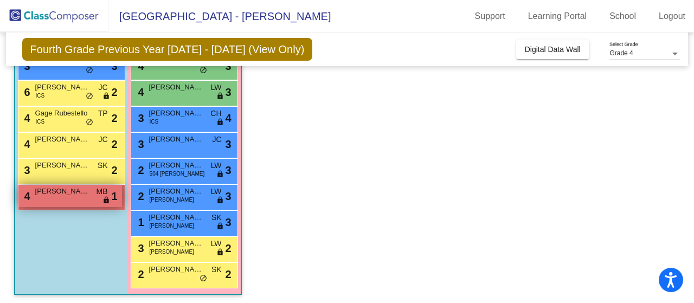
click at [43, 189] on span "[PERSON_NAME]" at bounding box center [62, 191] width 54 height 11
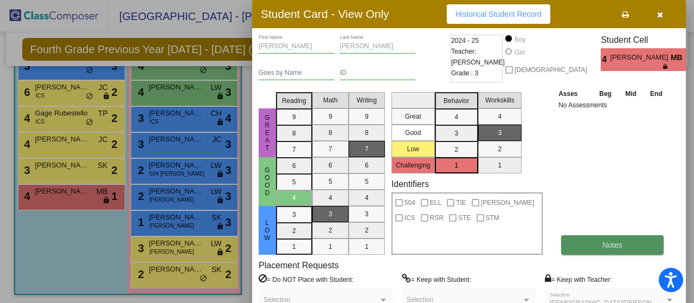
click at [590, 243] on button "Notes" at bounding box center [612, 245] width 103 height 20
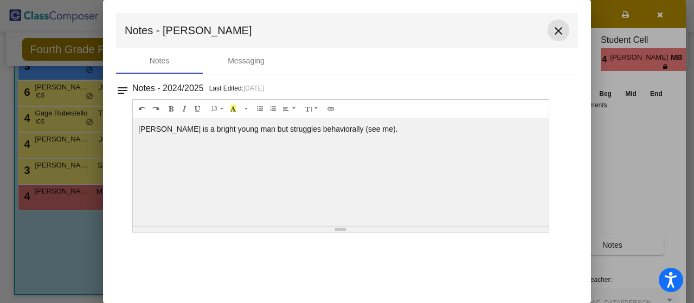
click at [552, 36] on mat-icon "close" at bounding box center [558, 30] width 13 height 13
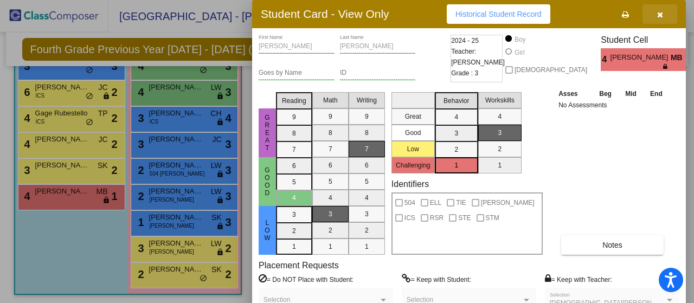
click at [660, 21] on button "button" at bounding box center [660, 14] width 35 height 20
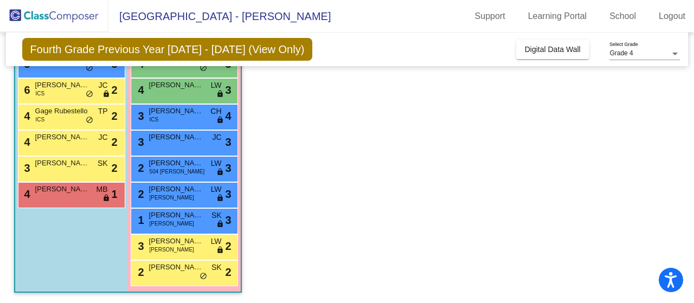
scroll to position [252, 0]
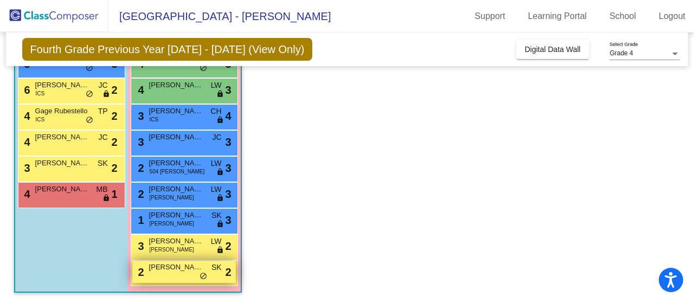
click at [204, 271] on div "2 [PERSON_NAME] SK lock do_not_disturb_alt 2" at bounding box center [184, 272] width 104 height 22
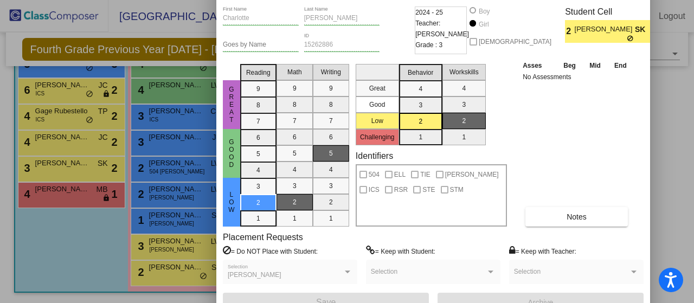
drag, startPoint x: 597, startPoint y: 7, endPoint x: 561, endPoint y: -21, distance: 45.6
click at [561, 0] on html "Accessibility Screen-Reader Guide, Feedback, and Issue Reporting | New window […" at bounding box center [347, 151] width 694 height 303
click at [668, 127] on div at bounding box center [347, 151] width 694 height 303
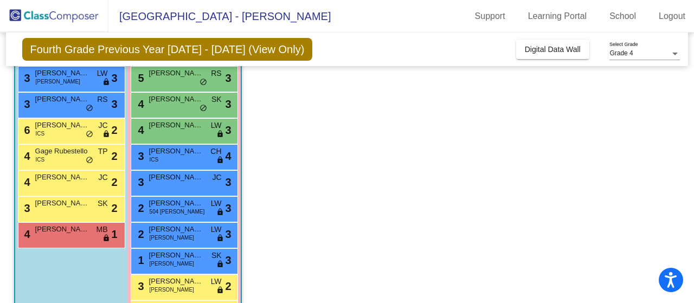
scroll to position [210, 0]
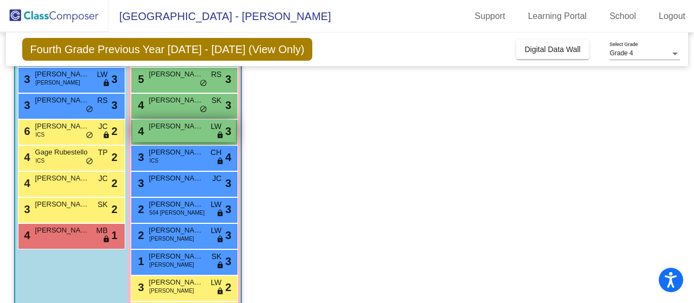
click at [162, 129] on span "[PERSON_NAME]" at bounding box center [176, 126] width 54 height 11
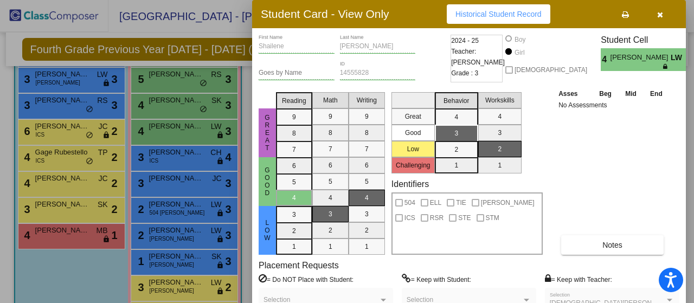
click at [663, 66] on icon at bounding box center [666, 66] width 6 height 7
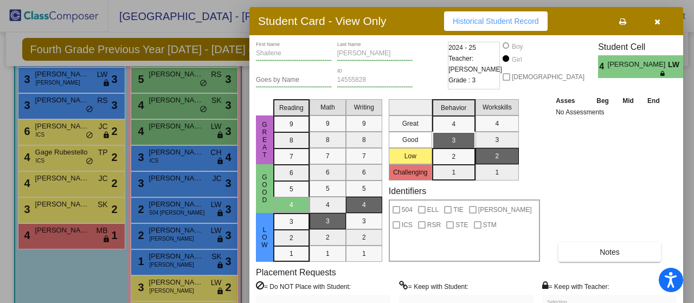
drag, startPoint x: 603, startPoint y: 6, endPoint x: 603, endPoint y: 17, distance: 10.8
click at [603, 17] on div "Student Card - View Only Historical Student Record" at bounding box center [467, 21] width 434 height 28
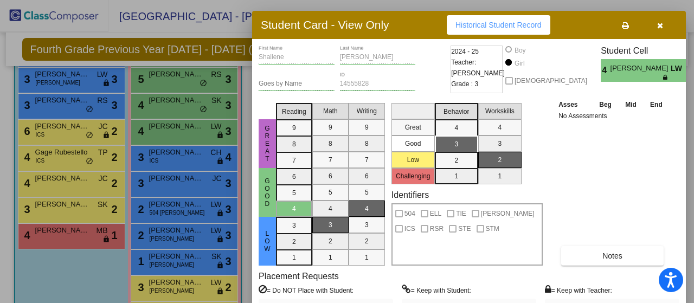
click at [659, 24] on icon "button" at bounding box center [660, 26] width 6 height 8
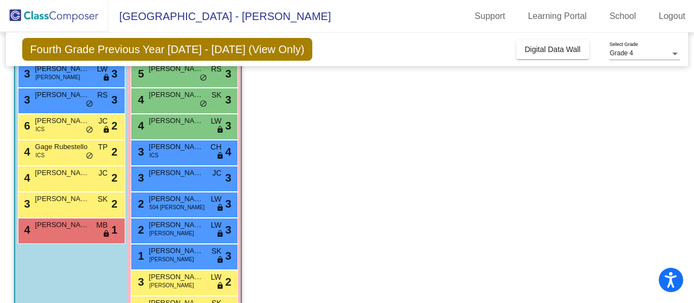
scroll to position [233, 0]
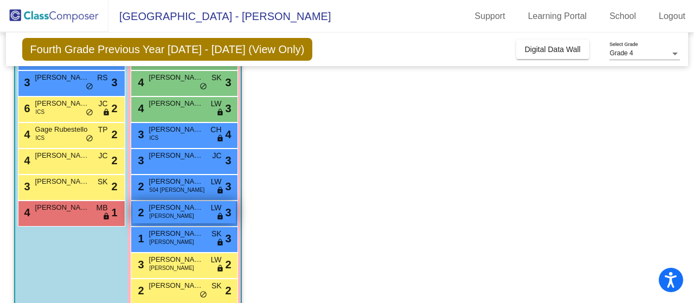
click at [204, 216] on div "2 [PERSON_NAME] LW lock do_not_disturb_alt 3" at bounding box center [184, 212] width 104 height 22
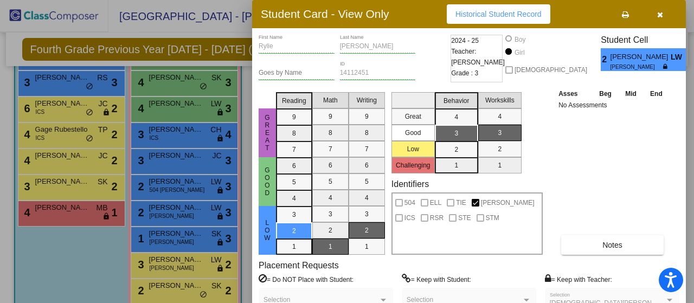
click at [663, 13] on button "button" at bounding box center [660, 14] width 35 height 20
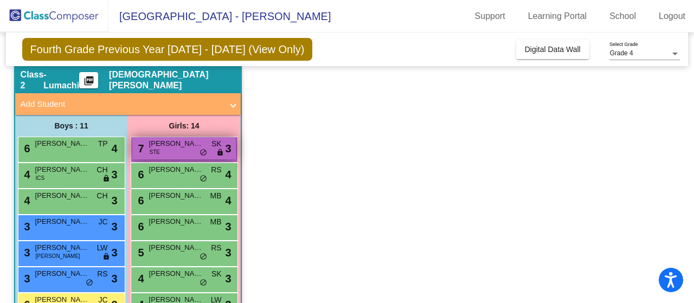
scroll to position [36, 0]
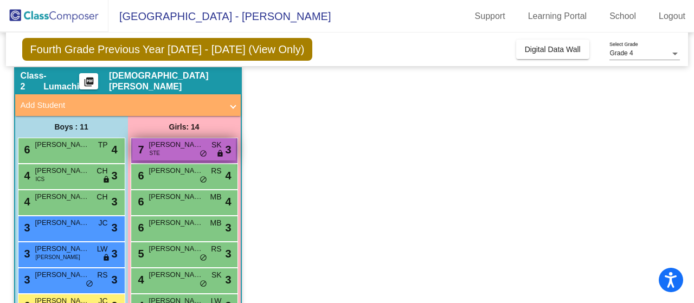
click at [187, 143] on span "[PERSON_NAME]" at bounding box center [176, 144] width 54 height 11
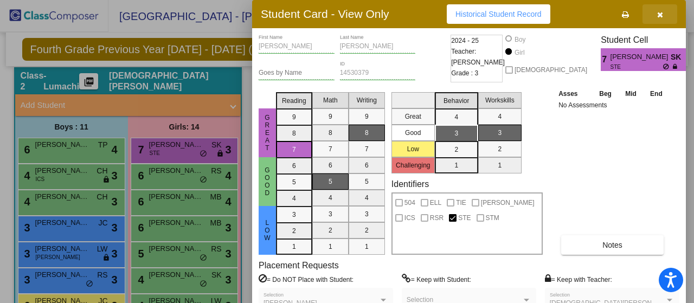
click at [656, 16] on button "button" at bounding box center [660, 14] width 35 height 20
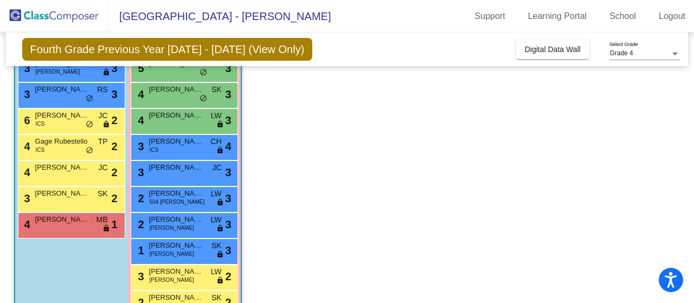
scroll to position [206, 0]
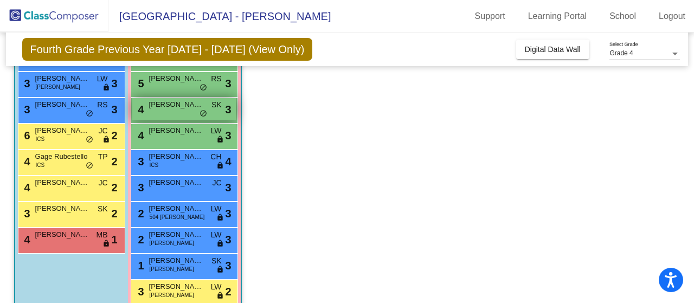
click at [203, 103] on div "4 [PERSON_NAME] [PERSON_NAME] lock do_not_disturb_alt 3" at bounding box center [184, 109] width 104 height 22
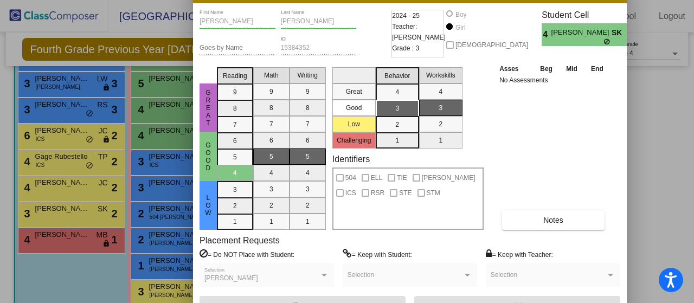
drag, startPoint x: 593, startPoint y: 24, endPoint x: 539, endPoint y: 30, distance: 54.6
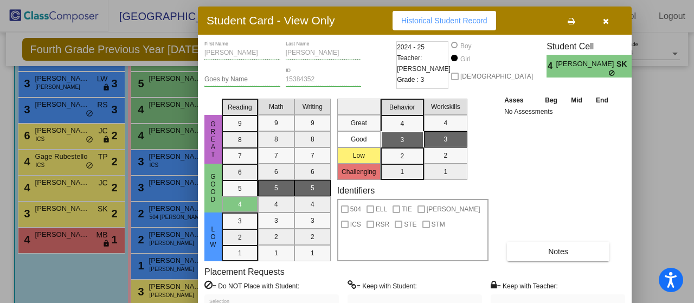
click at [600, 18] on button "button" at bounding box center [606, 21] width 35 height 20
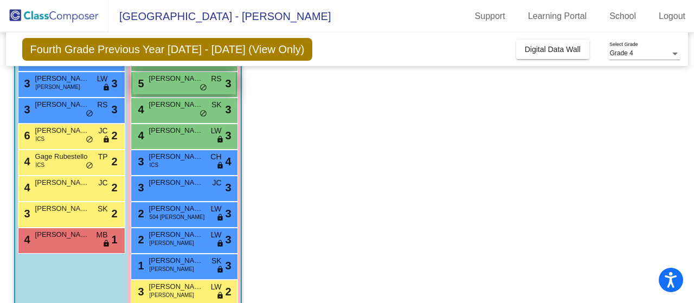
click at [152, 89] on div "5 [PERSON_NAME] RS lock do_not_disturb_alt 3" at bounding box center [184, 83] width 104 height 22
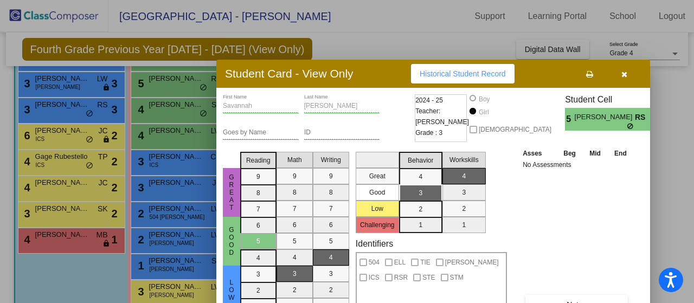
drag, startPoint x: 579, startPoint y: 18, endPoint x: 543, endPoint y: 88, distance: 79.3
click at [543, 88] on div "Student Card - View Only Historical Student Record" at bounding box center [433, 74] width 434 height 28
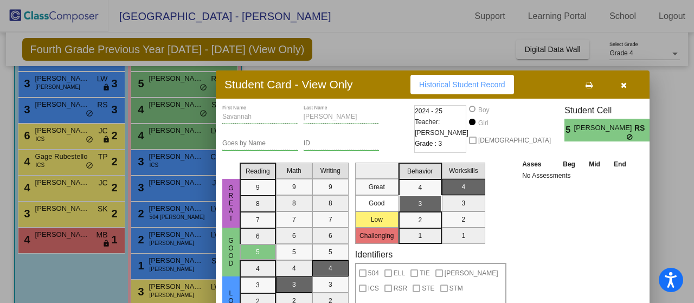
click at [631, 84] on button "button" at bounding box center [623, 85] width 35 height 20
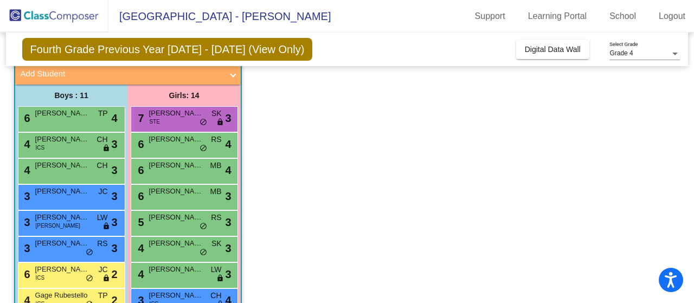
scroll to position [66, 0]
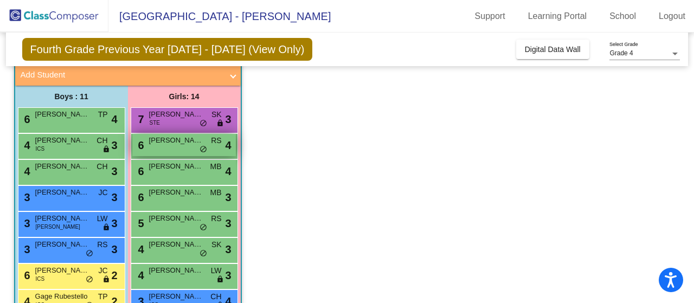
click at [176, 150] on div "6 [PERSON_NAME] RS lock do_not_disturb_alt 4" at bounding box center [184, 145] width 104 height 22
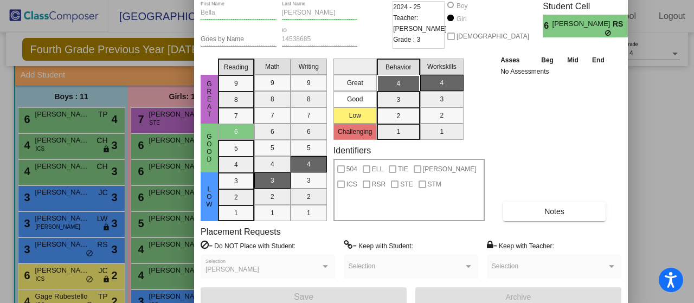
drag, startPoint x: 576, startPoint y: 7, endPoint x: 518, endPoint y: -27, distance: 67.1
click at [518, 0] on html "Accessibility Screen-Reader Guide, Feedback, and Issue Reporting | New window […" at bounding box center [347, 151] width 694 height 303
click at [643, 71] on div at bounding box center [347, 151] width 694 height 303
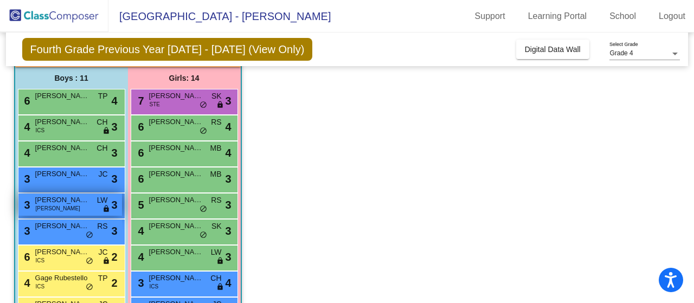
scroll to position [184, 0]
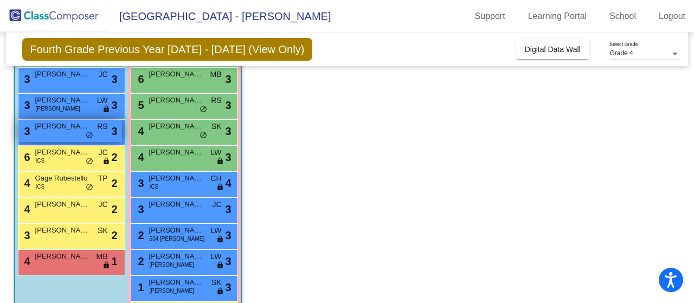
click at [36, 128] on span "[PERSON_NAME]" at bounding box center [62, 126] width 54 height 11
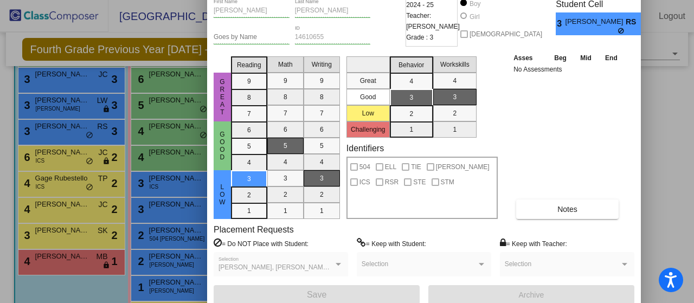
drag, startPoint x: 562, startPoint y: 18, endPoint x: 517, endPoint y: -17, distance: 57.2
click at [517, 0] on html "Accessibility Screen-Reader Guide, Feedback, and Issue Reporting | New window […" at bounding box center [347, 151] width 694 height 303
click at [685, 162] on div at bounding box center [347, 151] width 694 height 303
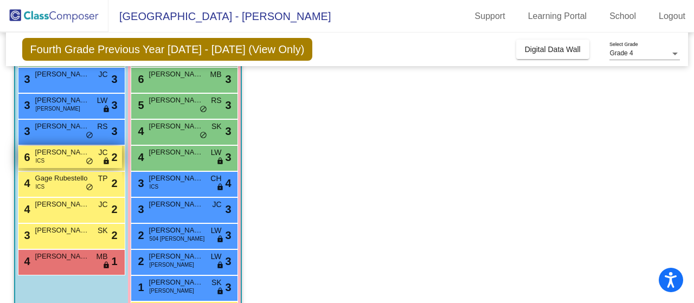
click at [72, 152] on span "[PERSON_NAME]" at bounding box center [62, 152] width 54 height 11
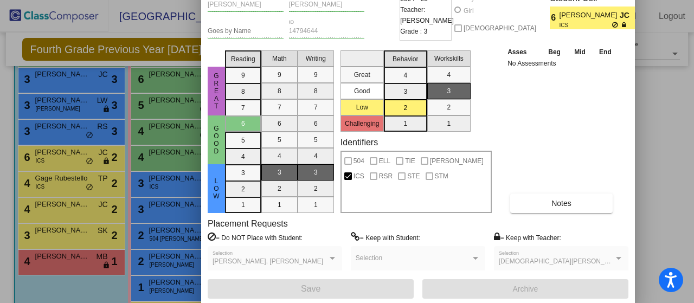
drag, startPoint x: 593, startPoint y: 21, endPoint x: 542, endPoint y: -21, distance: 65.9
click at [542, 0] on html "Accessibility Screen-Reader Guide, Feedback, and Issue Reporting | New window […" at bounding box center [347, 151] width 694 height 303
click at [668, 96] on div at bounding box center [347, 151] width 694 height 303
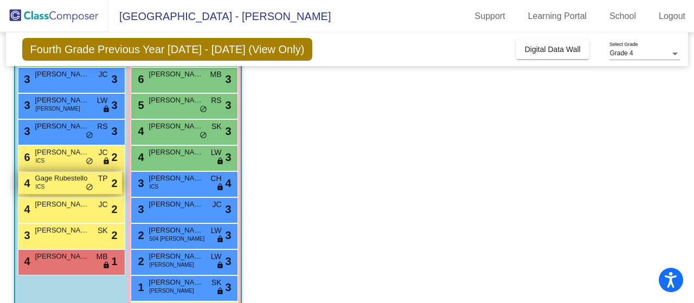
click at [92, 181] on div "4 Gage Rubestello ICS TP lock do_not_disturb_alt 2" at bounding box center [70, 183] width 104 height 22
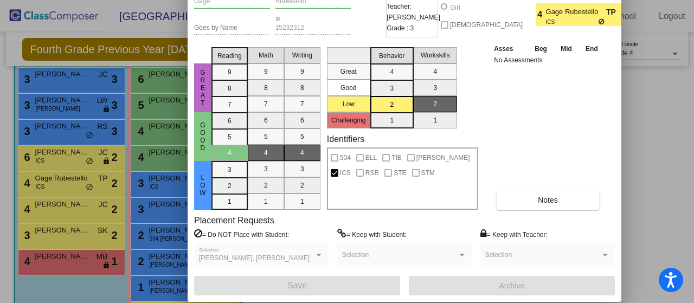
drag, startPoint x: 564, startPoint y: 14, endPoint x: 500, endPoint y: -31, distance: 78.7
click at [500, 0] on html "Accessibility Screen-Reader Guide, Feedback, and Issue Reporting | New window […" at bounding box center [347, 151] width 694 height 303
click at [653, 101] on div at bounding box center [347, 151] width 694 height 303
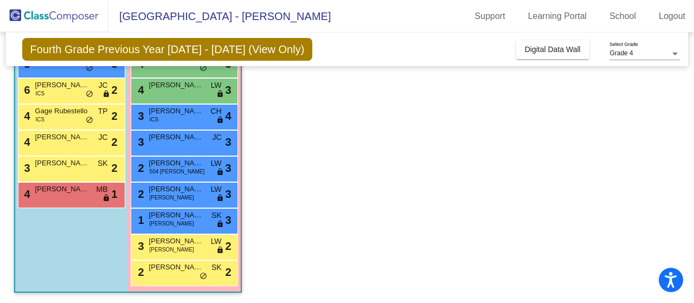
scroll to position [0, 0]
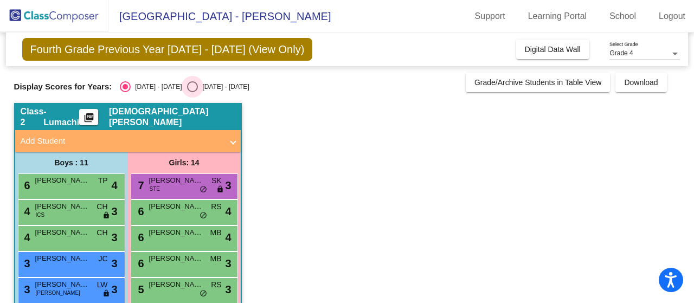
click at [198, 87] on div "[DATE] - [DATE]" at bounding box center [223, 87] width 51 height 10
click at [192, 92] on input "[DATE] - [DATE]" at bounding box center [192, 92] width 1 height 1
radio input "true"
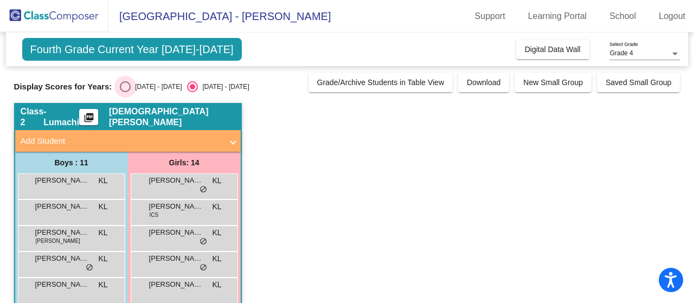
click at [142, 90] on div "[DATE] - [DATE]" at bounding box center [156, 87] width 51 height 10
click at [125, 92] on input "[DATE] - [DATE]" at bounding box center [125, 92] width 1 height 1
radio input "true"
